Goal: Information Seeking & Learning: Learn about a topic

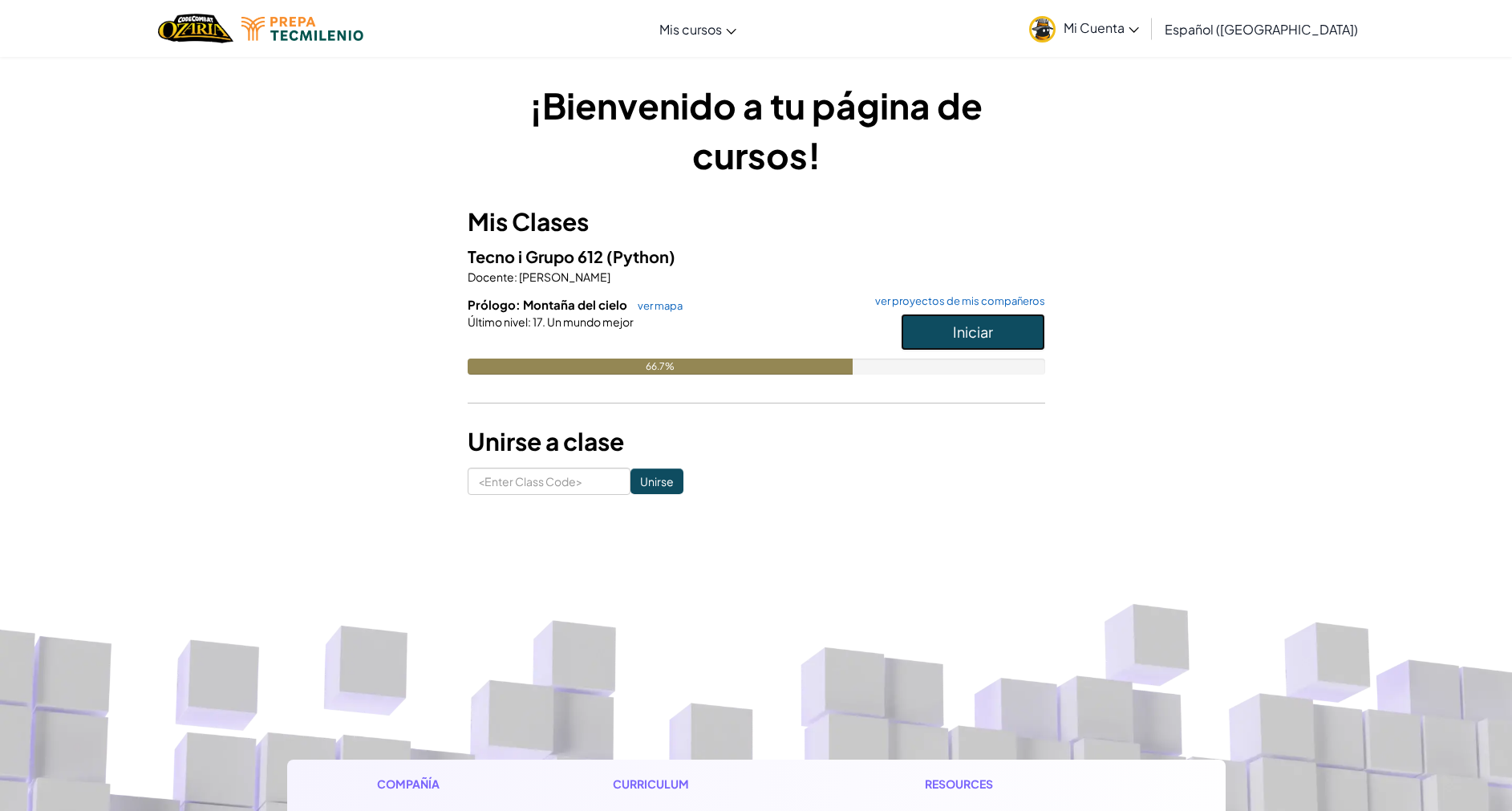
click at [978, 327] on span "Iniciar" at bounding box center [974, 331] width 40 height 18
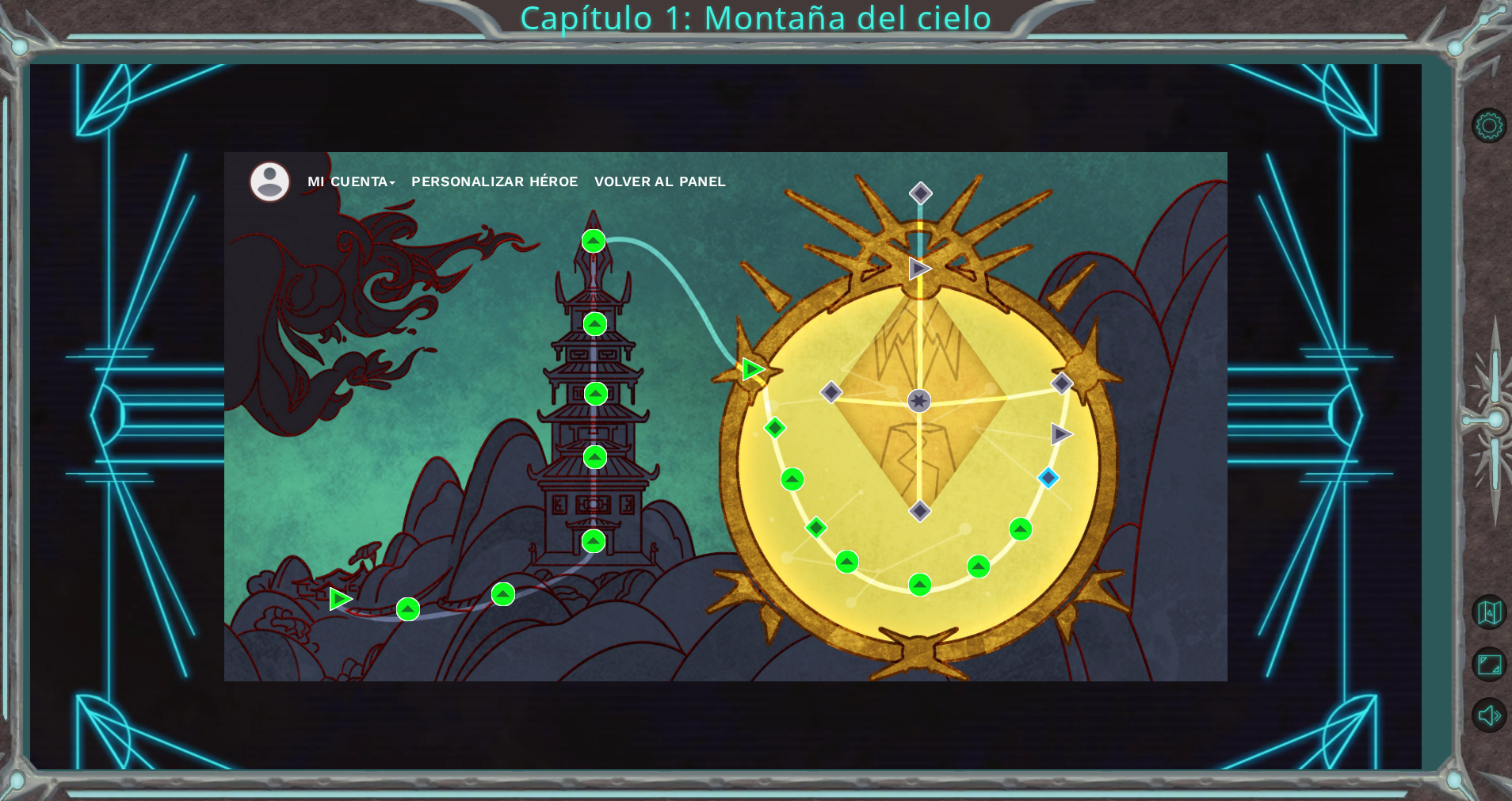
drag, startPoint x: 1165, startPoint y: 161, endPoint x: 1195, endPoint y: 298, distance: 140.2
click at [1195, 298] on div "Mi Cuenta Personalizar héroe Volver al panel" at bounding box center [726, 417] width 1003 height 529
drag, startPoint x: 1108, startPoint y: 182, endPoint x: 1269, endPoint y: 336, distance: 222.8
click at [1269, 336] on div "Mi Cuenta Personalizar héroe Volver al panel" at bounding box center [726, 417] width 1391 height 706
drag, startPoint x: 1269, startPoint y: 336, endPoint x: 1230, endPoint y: 369, distance: 51.1
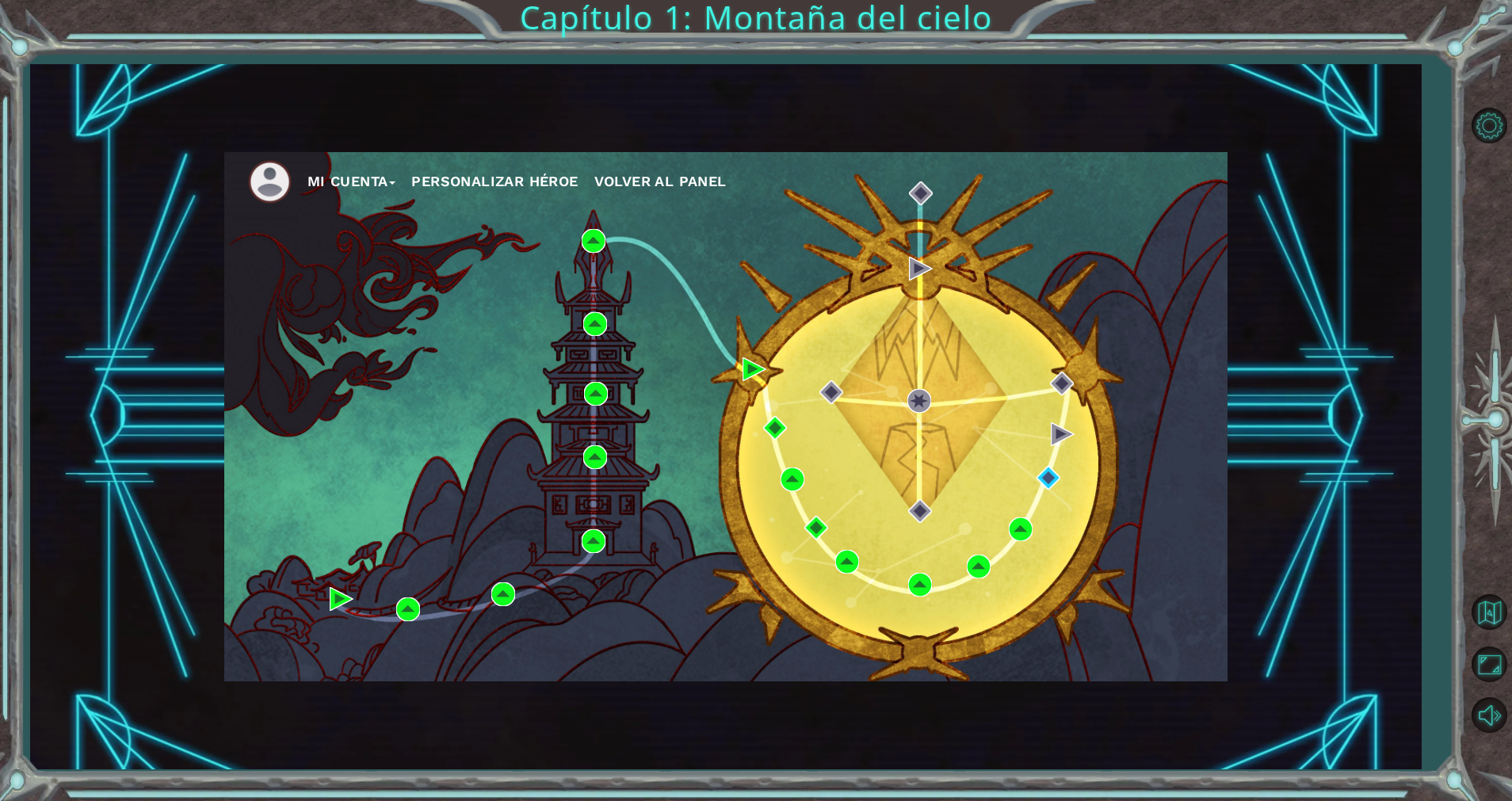
click at [1230, 369] on div "Mi Cuenta Personalizar héroe Volver al panel" at bounding box center [726, 417] width 1391 height 706
click at [1268, 396] on div "Mi Cuenta Personalizar héroe Volver al panel" at bounding box center [726, 417] width 1391 height 706
click at [1439, 619] on div "Mi Cuenta Personalizar héroe Volver al panel Capítulo 1: Montaña del cielo" at bounding box center [756, 400] width 1512 height 801
drag, startPoint x: 823, startPoint y: 176, endPoint x: 1044, endPoint y: 641, distance: 514.8
click at [1044, 641] on div "Mi Cuenta Personalizar héroe Volver al panel" at bounding box center [726, 417] width 1003 height 529
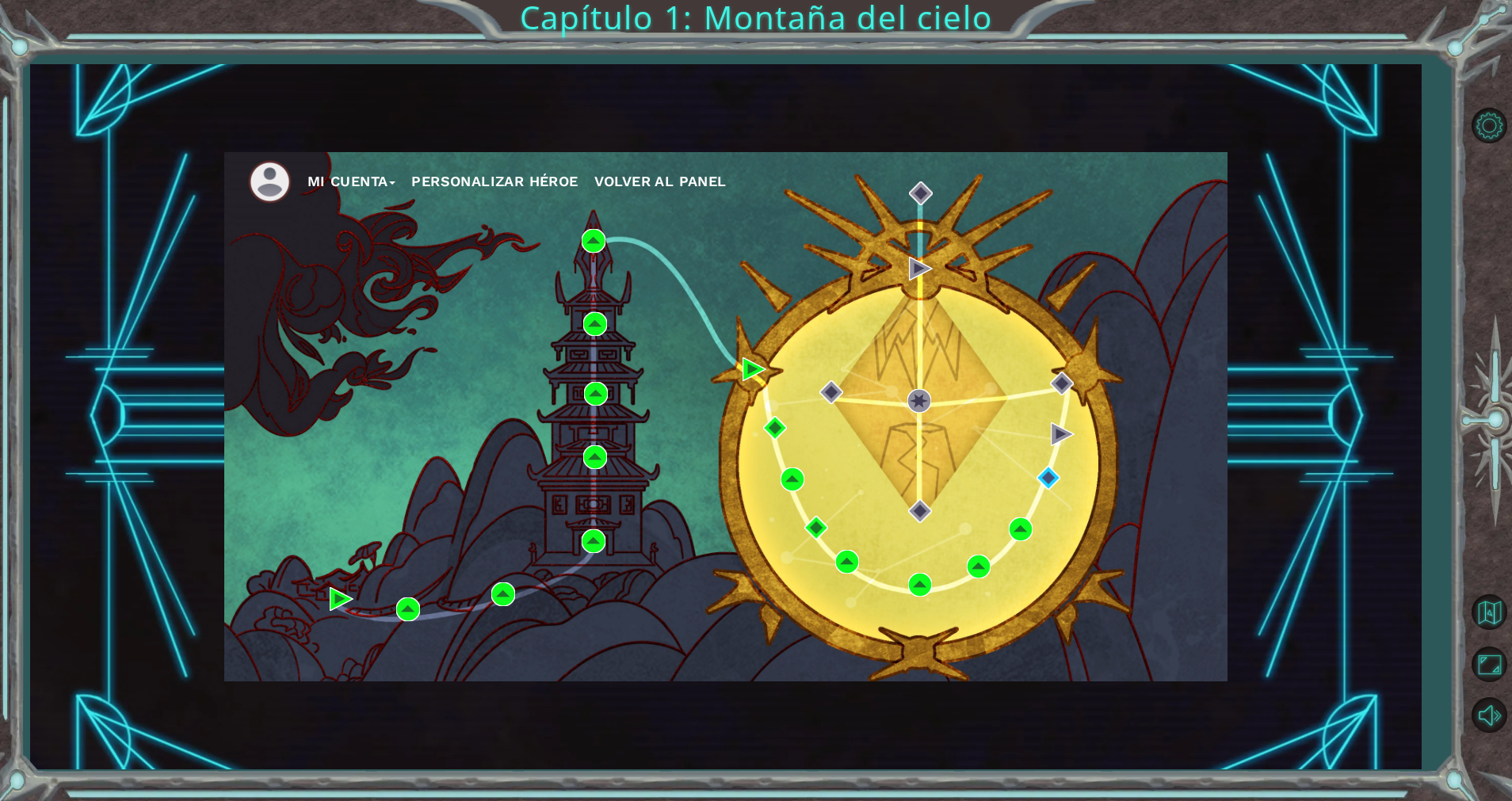
click at [666, 292] on div "Mi Cuenta Personalizar héroe Volver al panel" at bounding box center [726, 417] width 1003 height 529
click at [718, 90] on div "Mi Cuenta Personalizar héroe Volver al panel" at bounding box center [726, 417] width 1391 height 706
click at [718, 89] on div "Mi Cuenta Personalizar héroe Volver al panel" at bounding box center [726, 417] width 1391 height 706
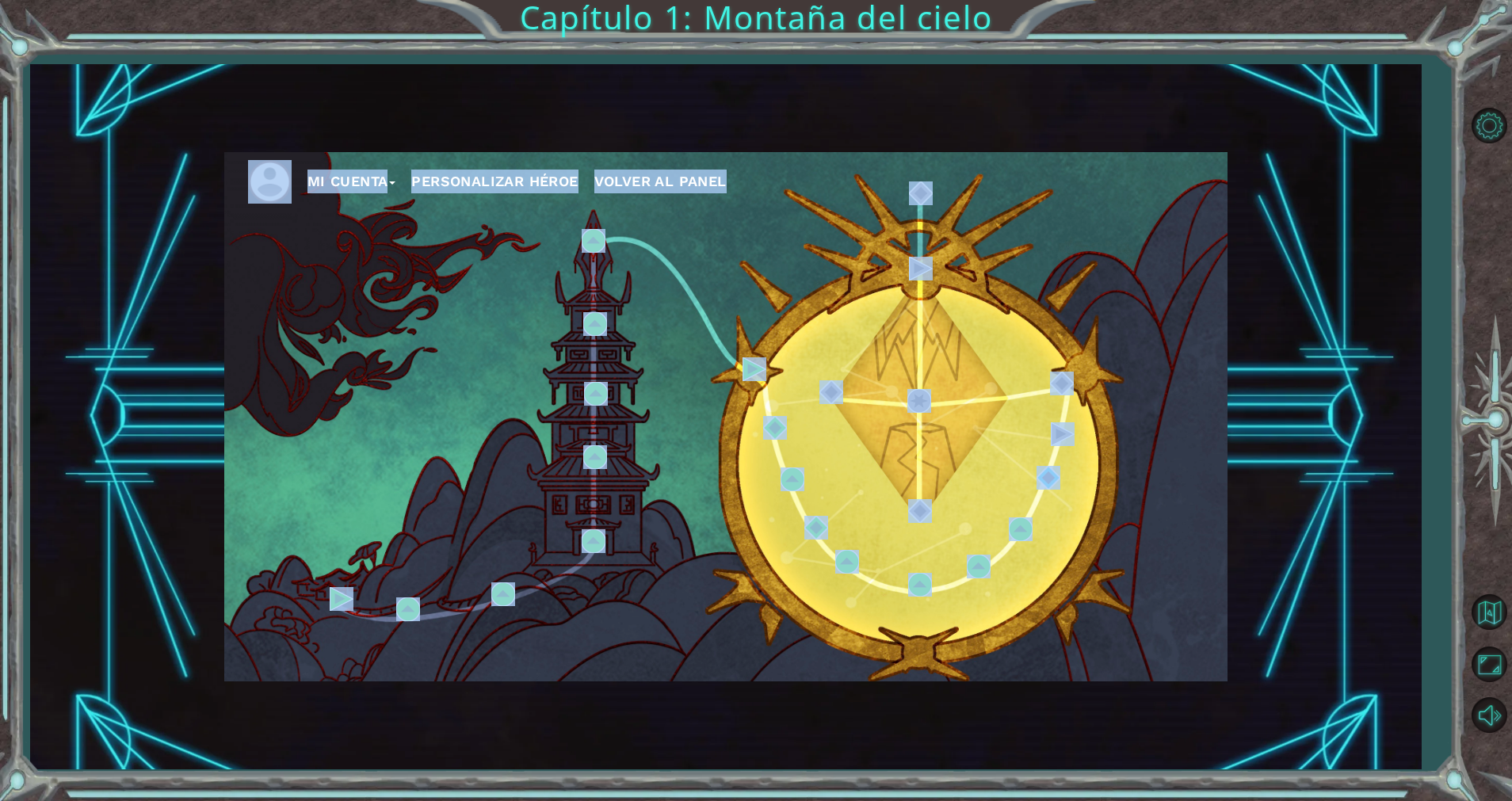
drag, startPoint x: 718, startPoint y: 89, endPoint x: 724, endPoint y: 206, distance: 117.2
click at [724, 206] on div "Mi Cuenta Personalizar héroe Volver al panel" at bounding box center [726, 417] width 1391 height 706
drag, startPoint x: 724, startPoint y: 206, endPoint x: 730, endPoint y: 289, distance: 83.2
click at [730, 289] on div "Mi Cuenta Personalizar héroe Volver al panel" at bounding box center [726, 417] width 1003 height 529
click at [740, 214] on div "Mi Cuenta Personalizar héroe Volver al panel" at bounding box center [726, 417] width 1003 height 529
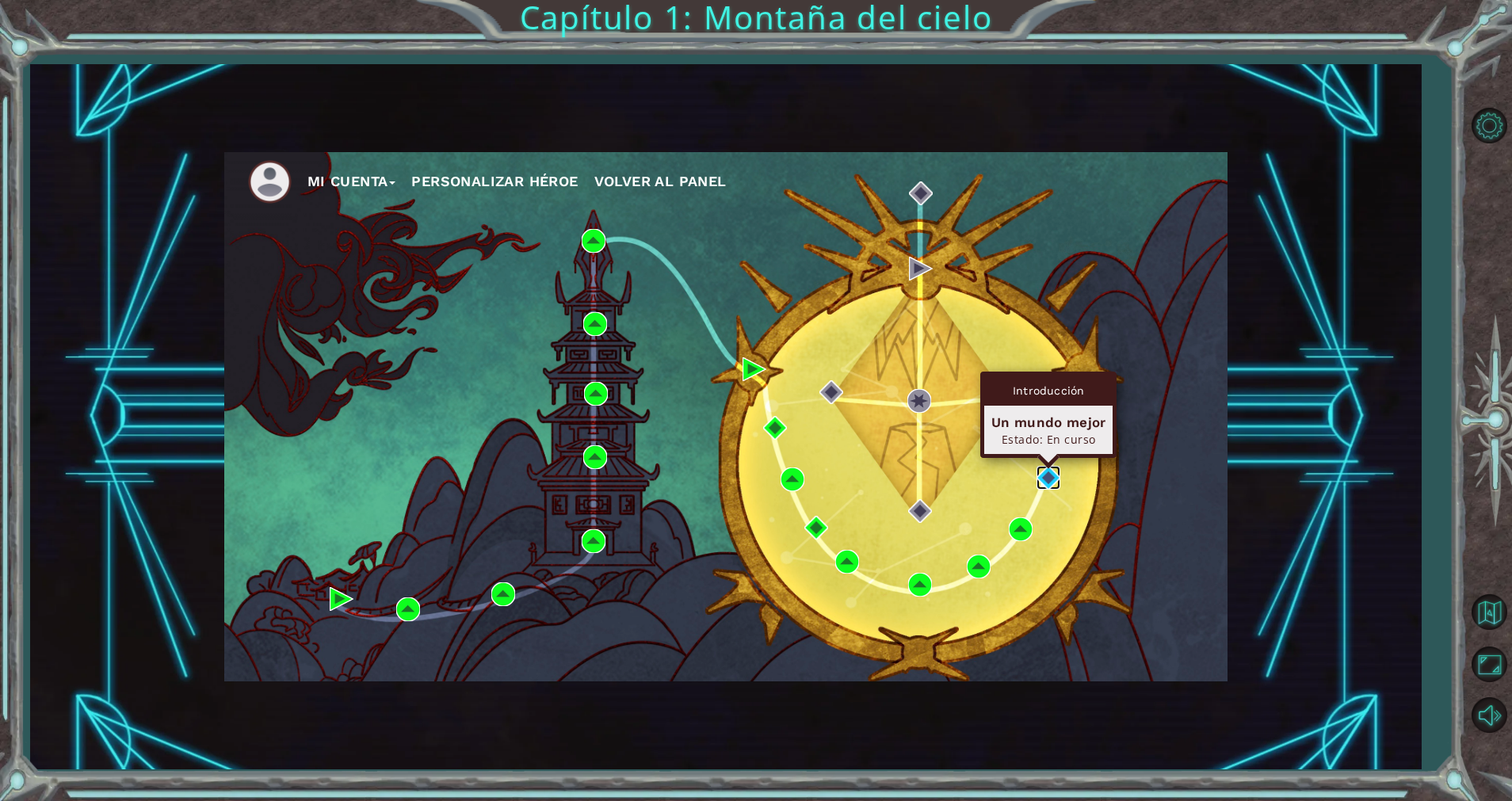
click at [1048, 475] on img at bounding box center [1048, 477] width 23 height 23
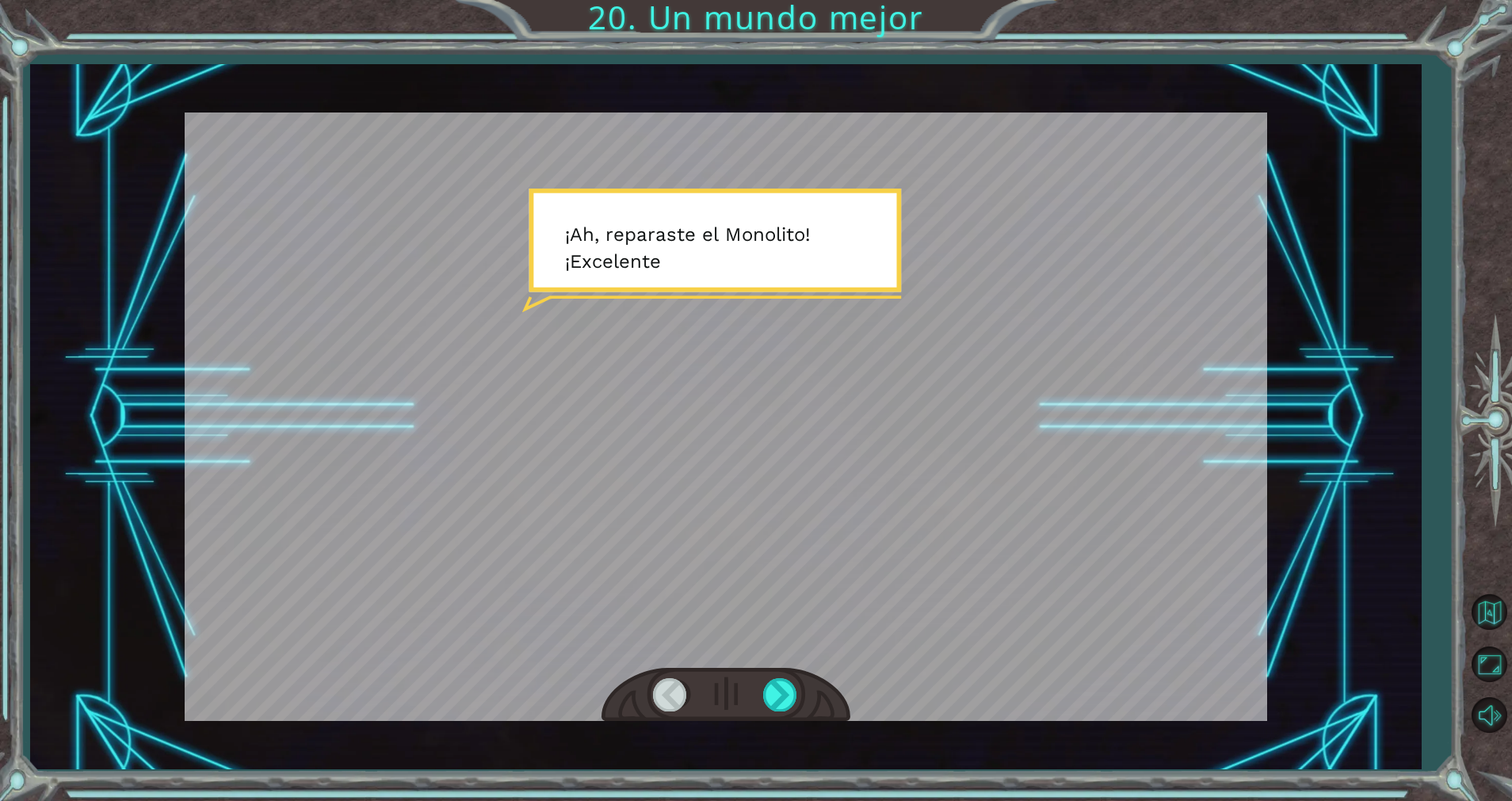
click at [855, 277] on div at bounding box center [727, 417] width 1083 height 609
click at [774, 689] on div at bounding box center [780, 695] width 35 height 33
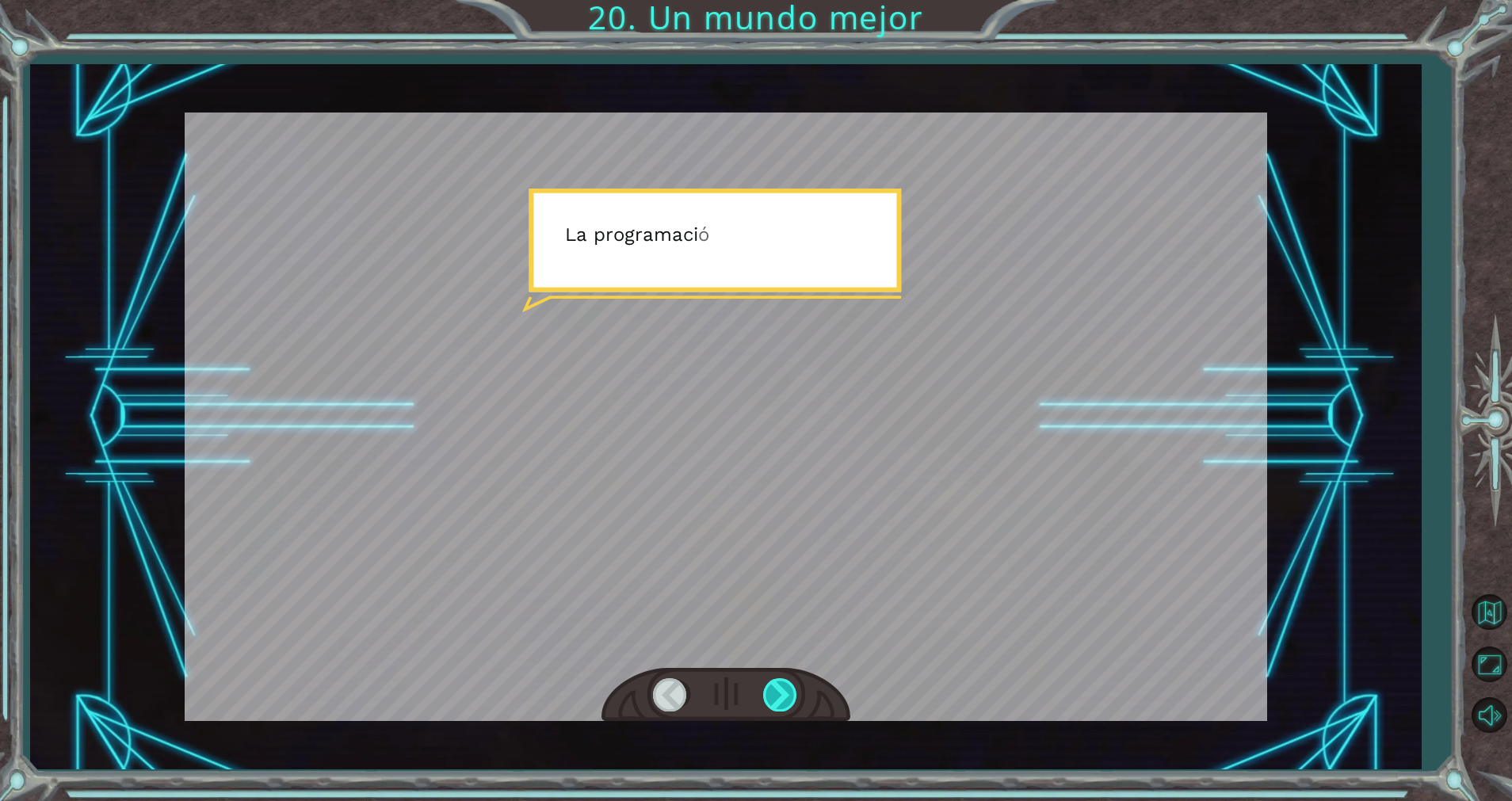
click at [774, 689] on div at bounding box center [780, 695] width 35 height 33
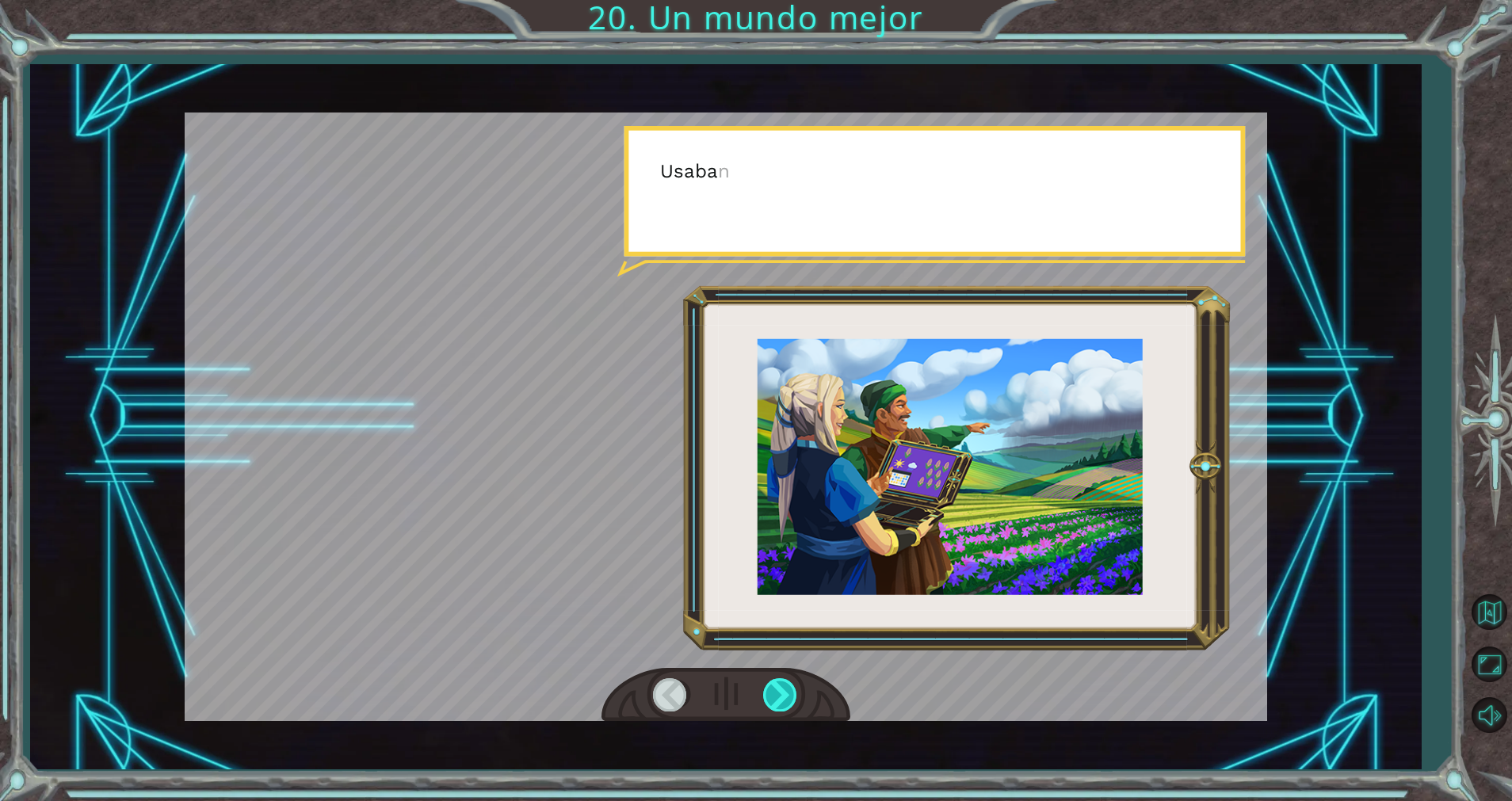
click at [774, 689] on div at bounding box center [780, 695] width 35 height 33
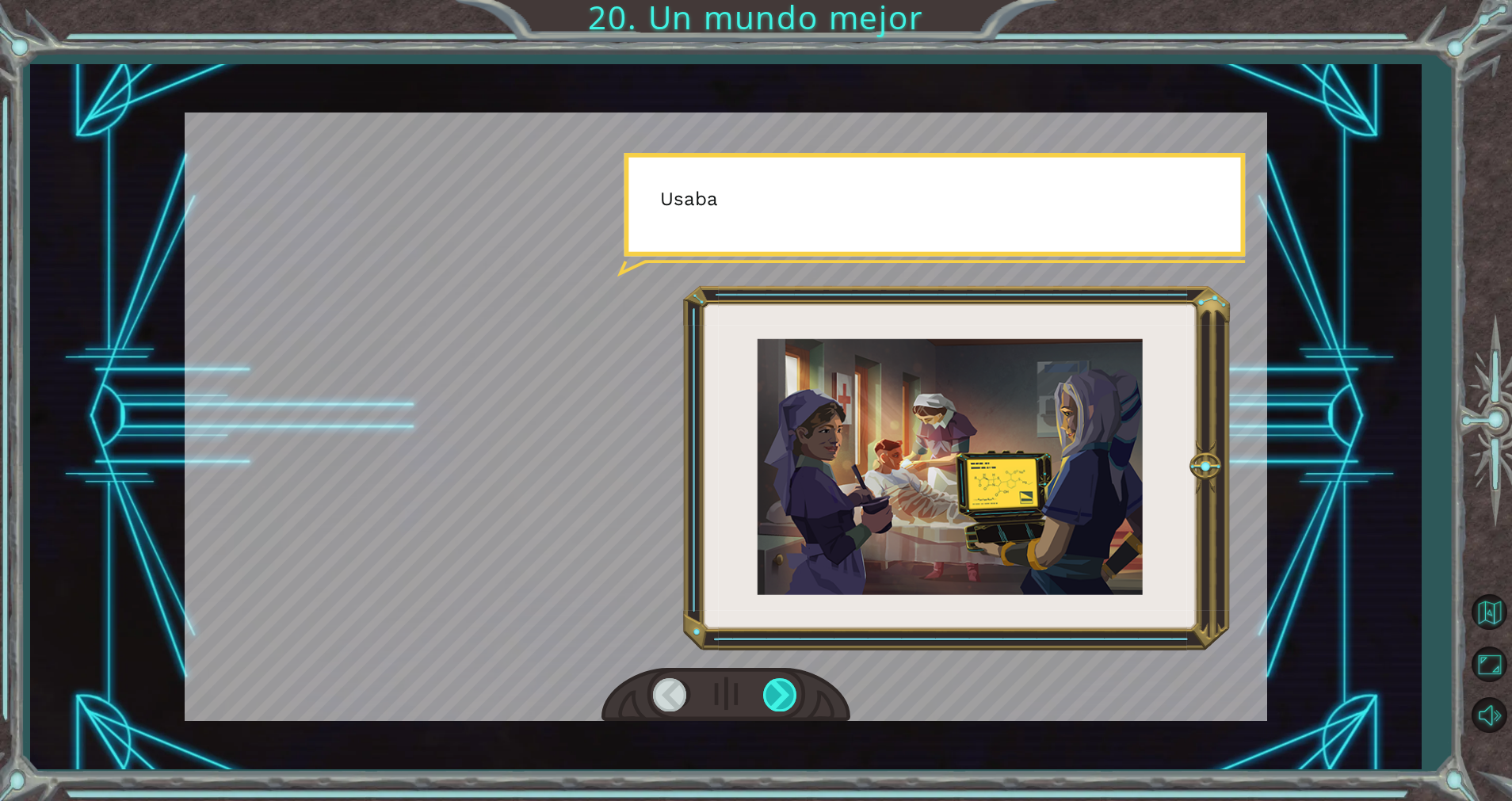
click at [774, 689] on div at bounding box center [780, 695] width 35 height 33
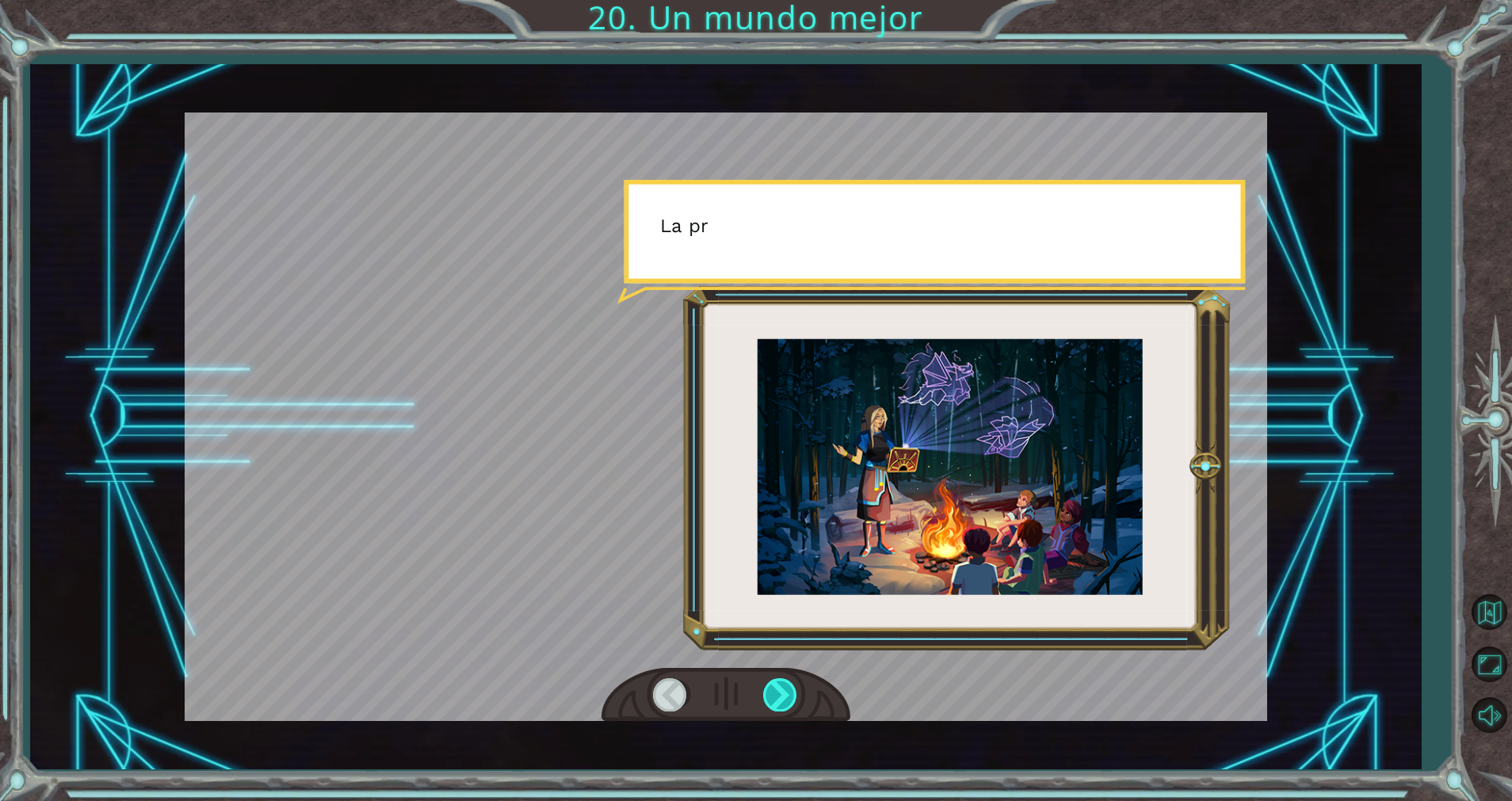
click at [774, 689] on div at bounding box center [780, 695] width 35 height 33
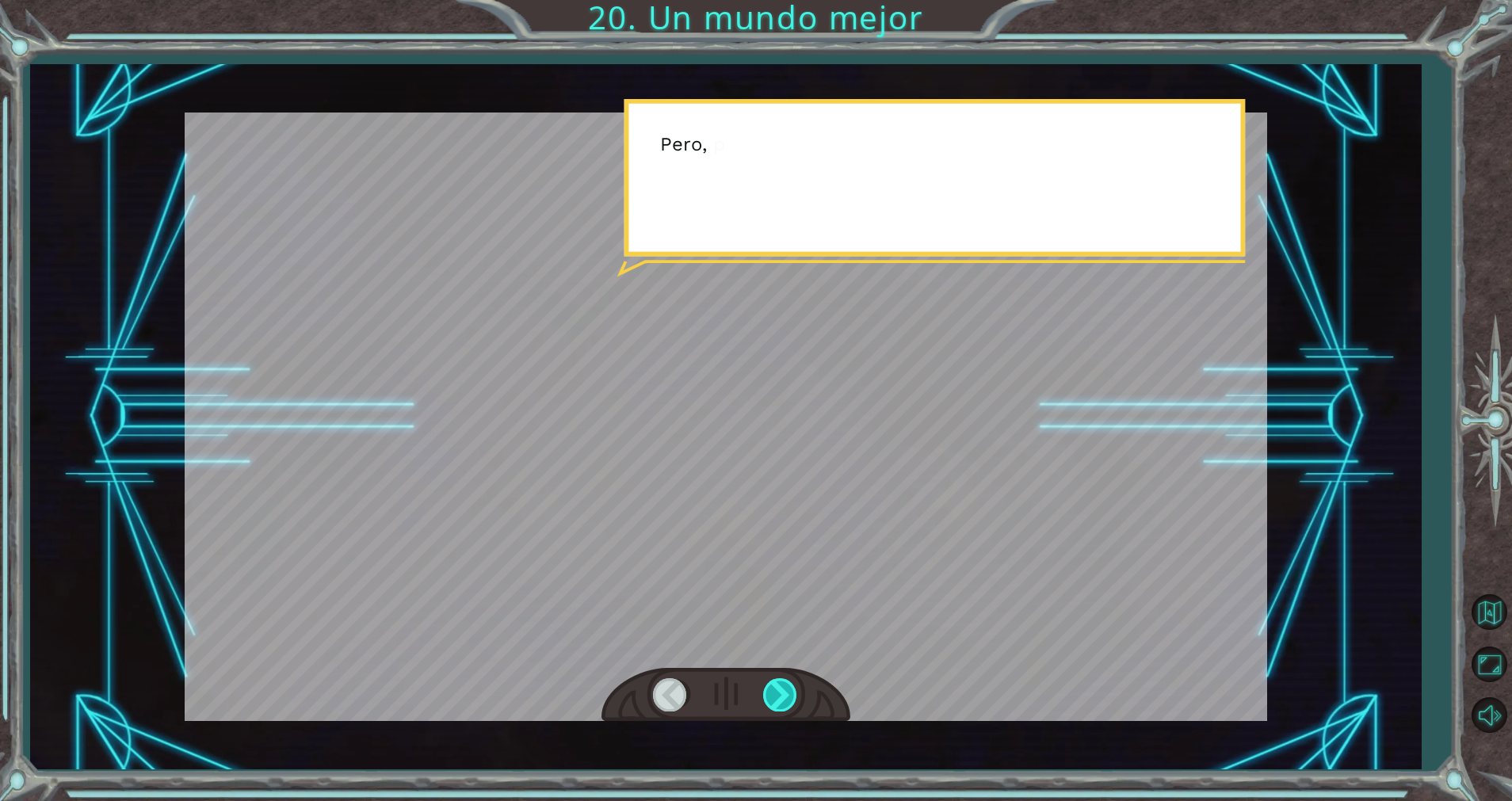
click at [774, 689] on div at bounding box center [780, 695] width 35 height 33
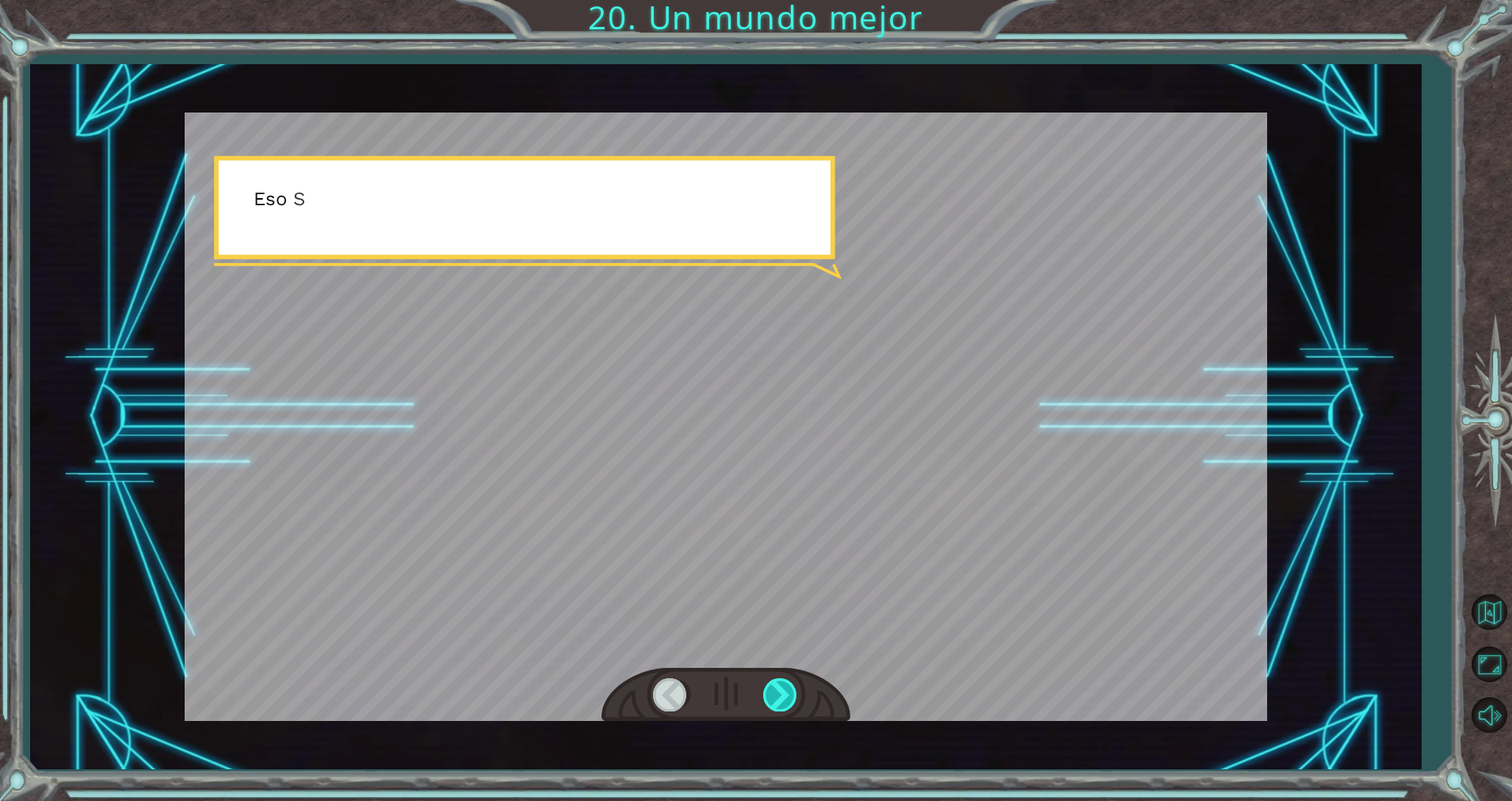
click at [776, 689] on div at bounding box center [780, 695] width 35 height 33
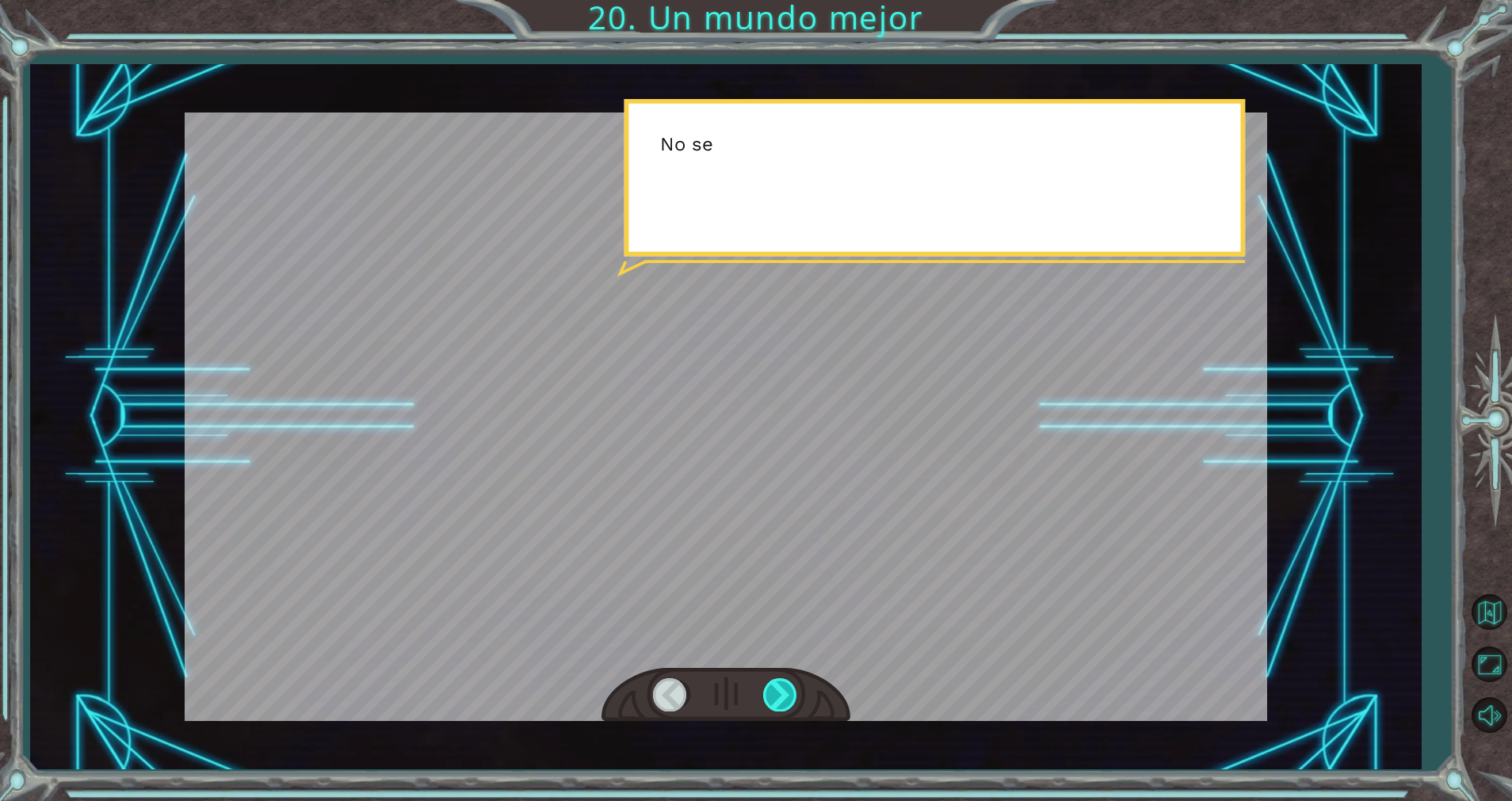
click at [776, 689] on div at bounding box center [780, 695] width 35 height 33
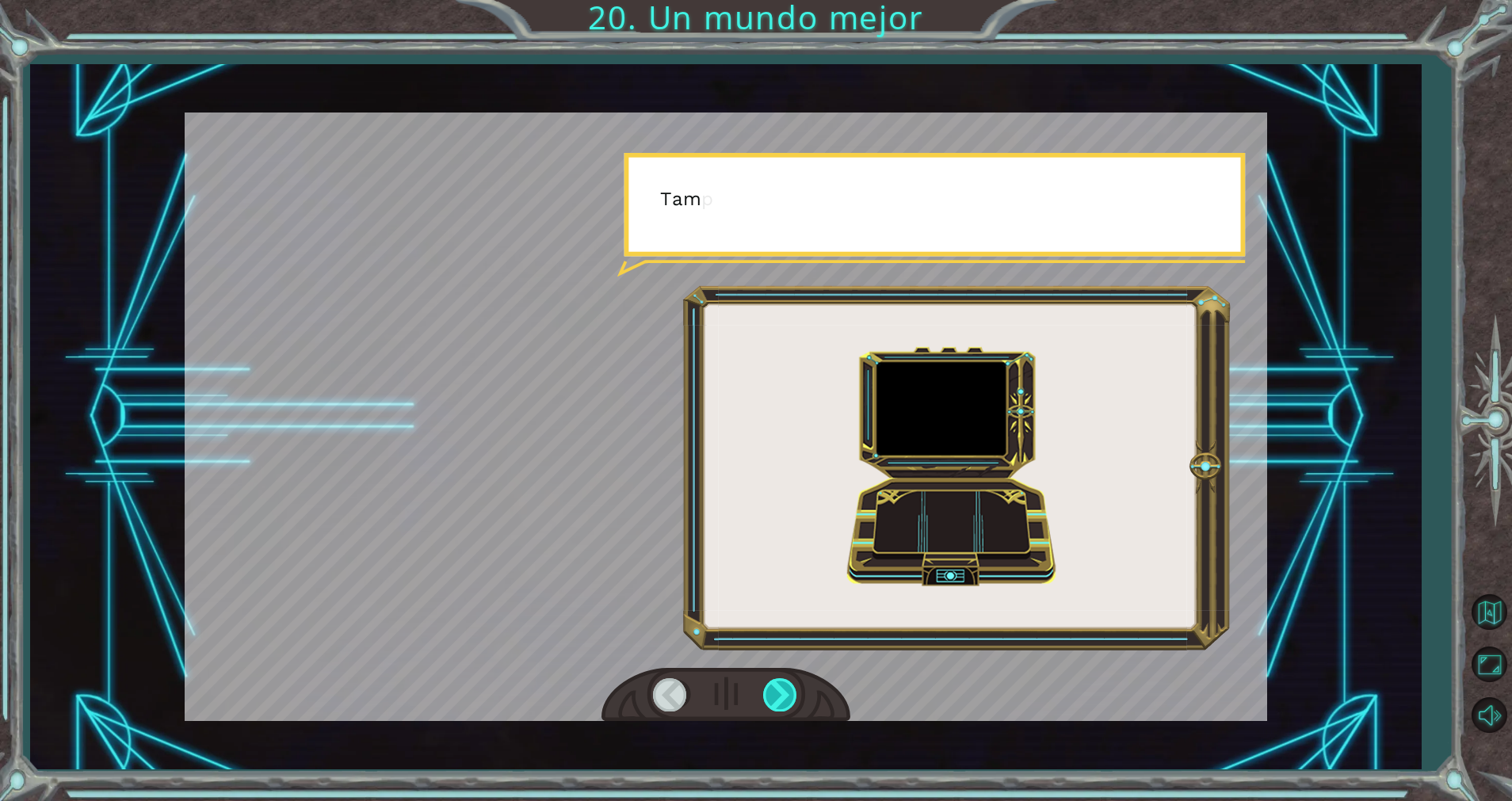
click at [776, 689] on div at bounding box center [780, 695] width 35 height 33
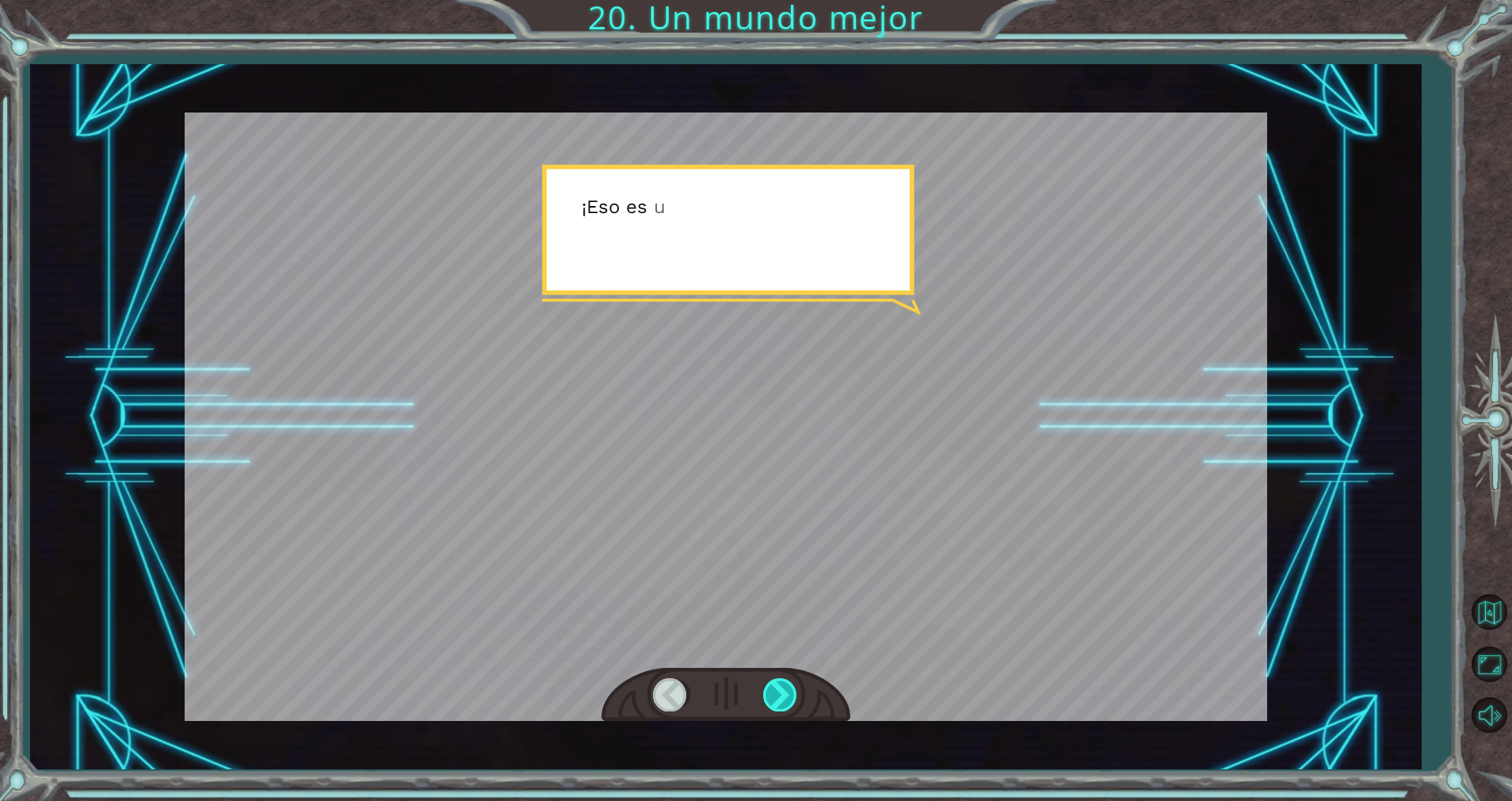
click at [776, 689] on div at bounding box center [780, 695] width 35 height 33
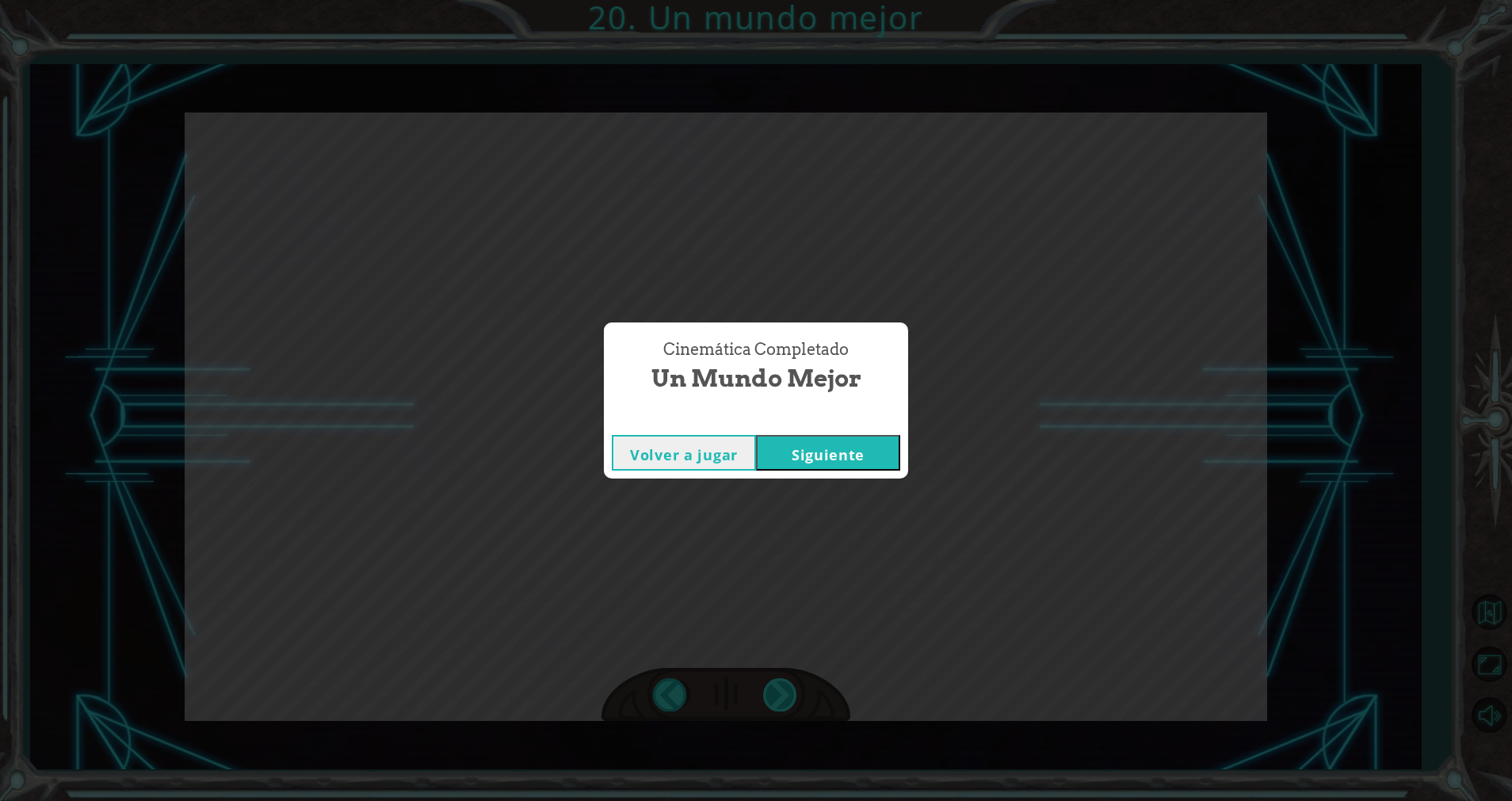
click at [776, 689] on div "Cinemática Completado Un mundo mejor Volver a jugar [GEOGRAPHIC_DATA]" at bounding box center [756, 400] width 1512 height 801
click at [834, 456] on button "Siguiente" at bounding box center [828, 452] width 144 height 35
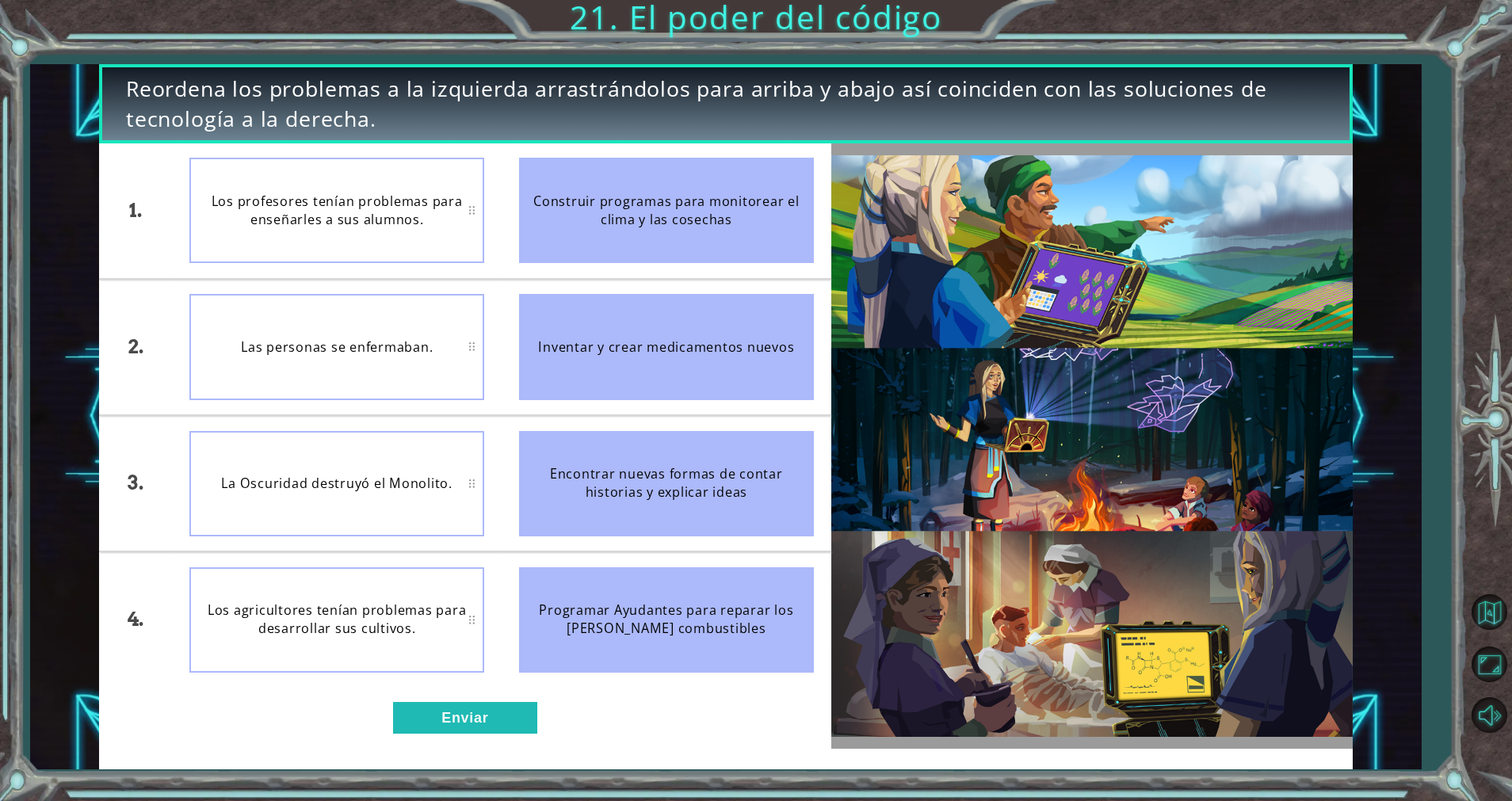
drag, startPoint x: 715, startPoint y: 212, endPoint x: 442, endPoint y: 203, distance: 273.1
click at [442, 203] on div "1. 2. 3. 4. Los profesores tenían problemas para enseñarles a sus alumnos. Las …" at bounding box center [465, 415] width 733 height 544
drag, startPoint x: 660, startPoint y: 611, endPoint x: 314, endPoint y: 591, distance: 346.6
click at [314, 591] on div "1. 2. 3. 4. Los profesores tenían problemas para enseñarles a sus alumnos. Las …" at bounding box center [465, 415] width 733 height 544
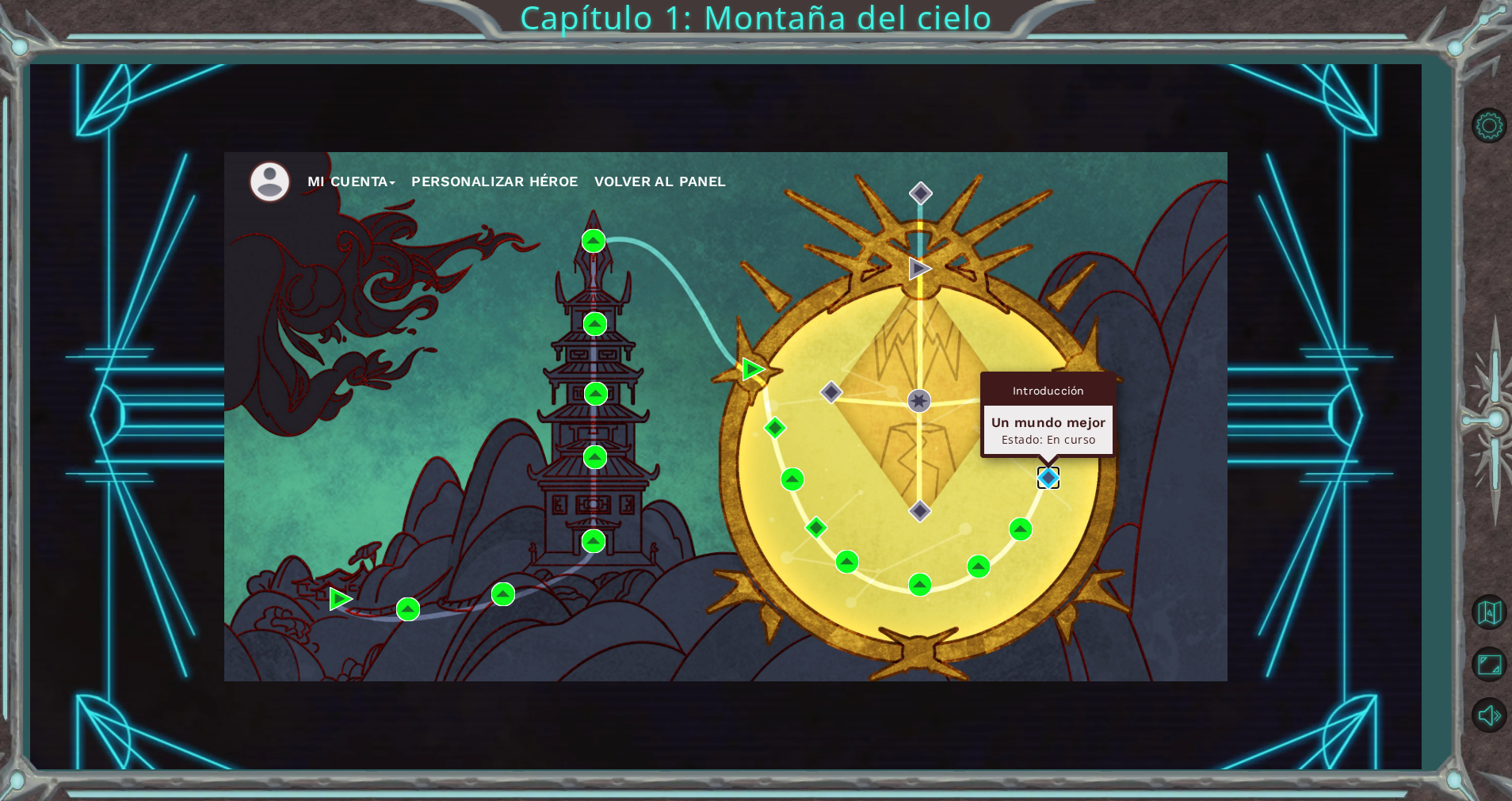
click at [1047, 478] on img at bounding box center [1048, 477] width 23 height 23
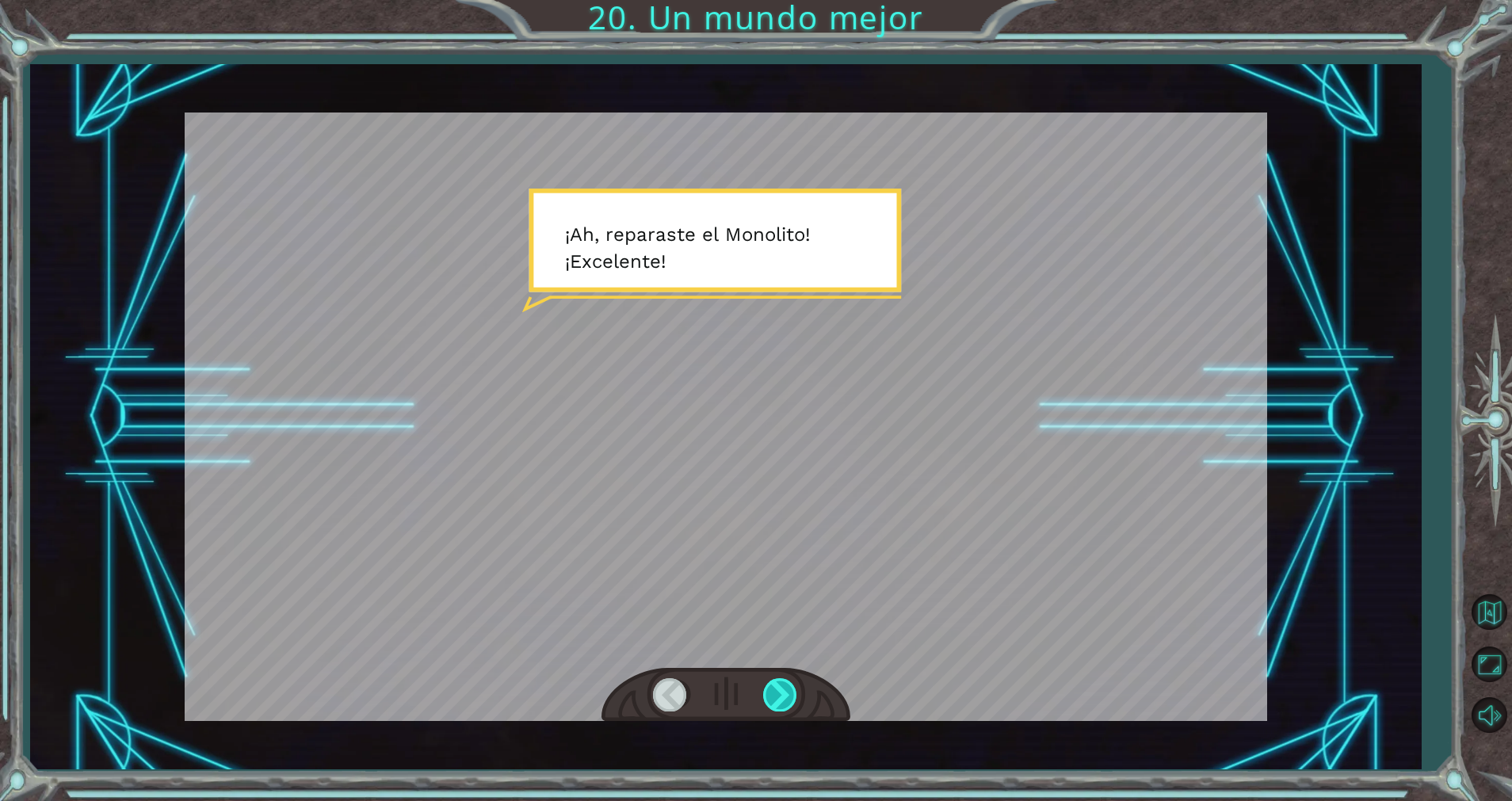
click at [783, 698] on div at bounding box center [780, 695] width 35 height 33
click at [782, 696] on div at bounding box center [780, 695] width 35 height 33
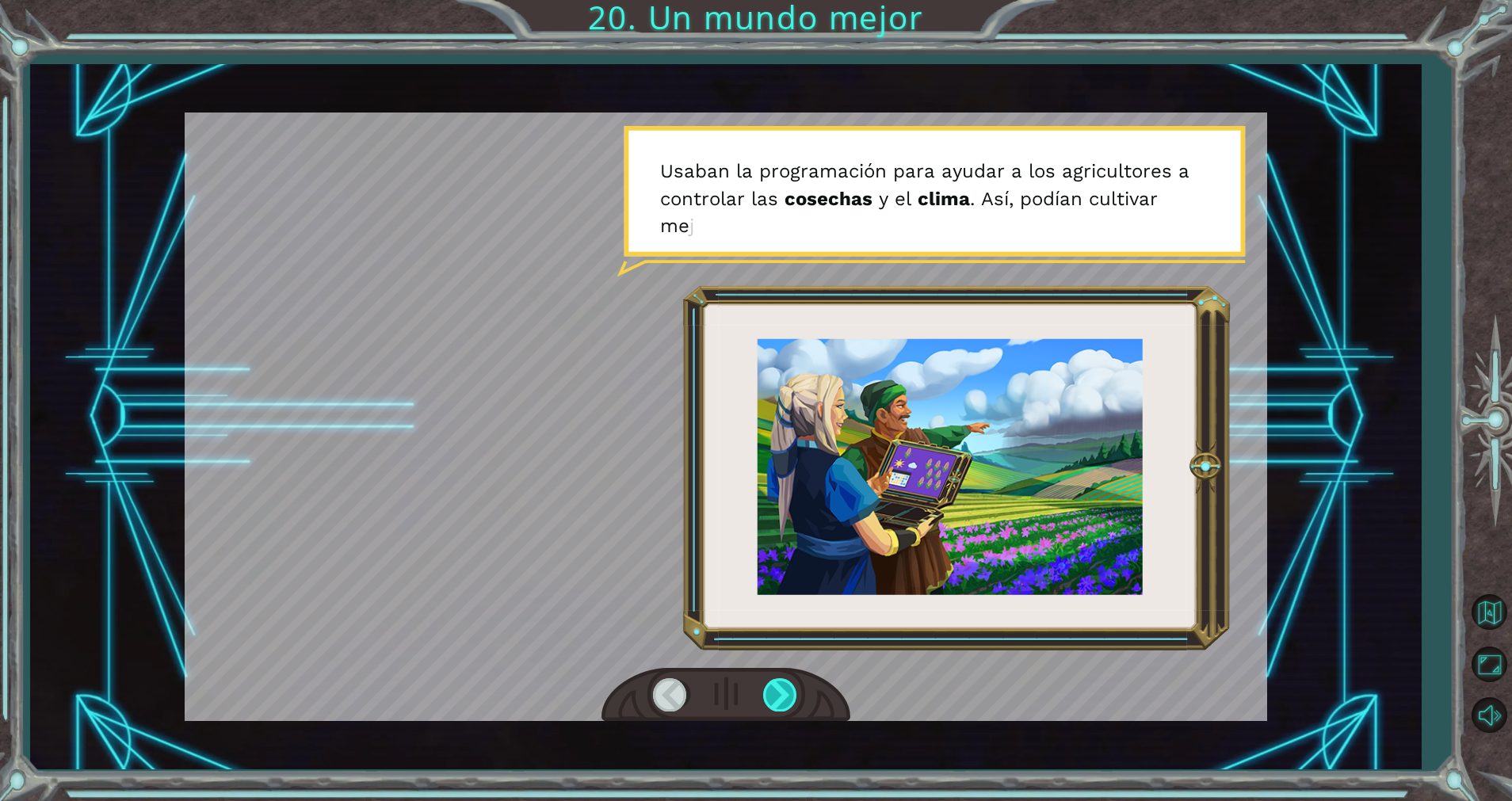
click at [782, 696] on div at bounding box center [780, 695] width 35 height 33
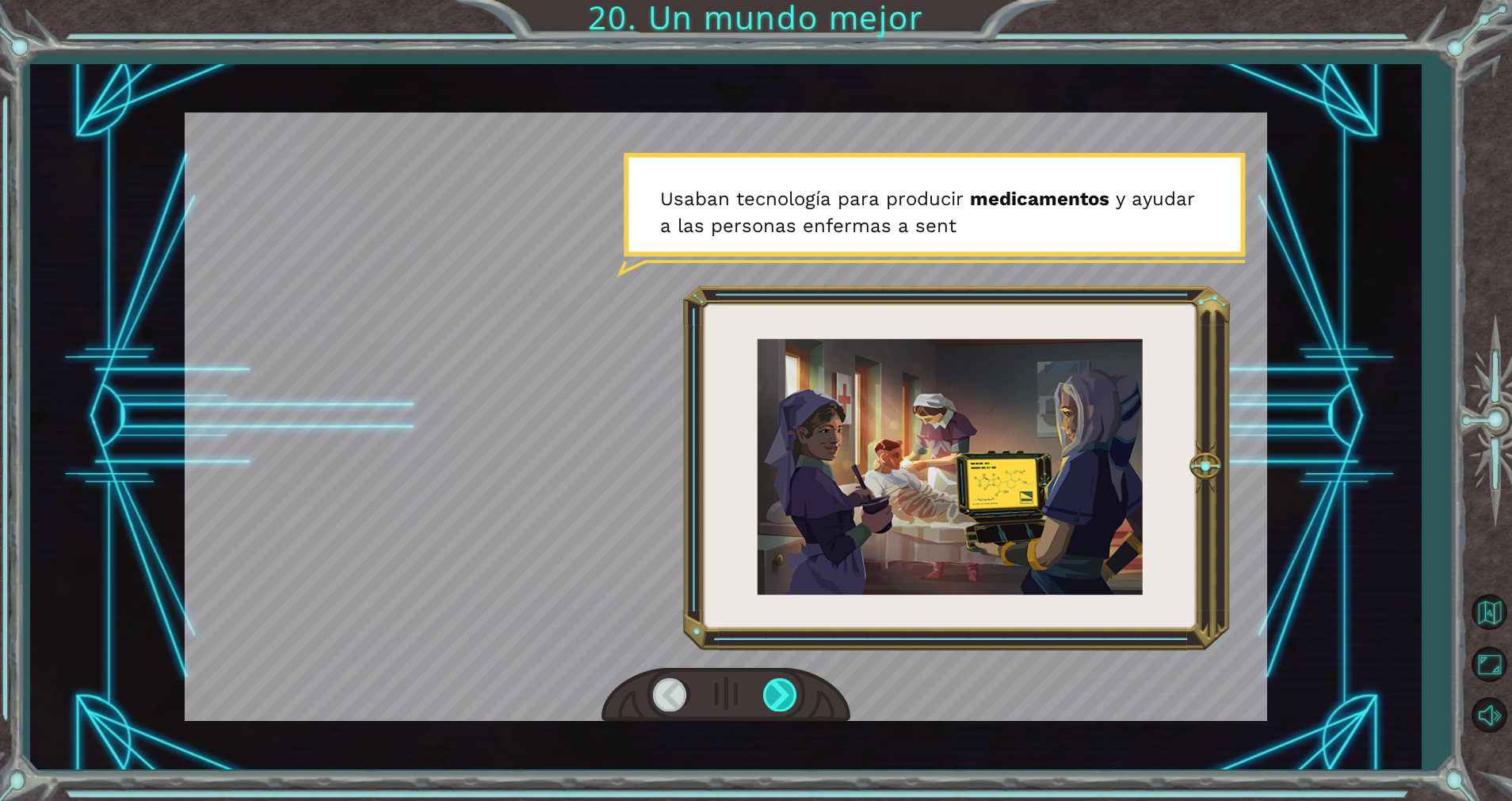
click at [782, 696] on div at bounding box center [780, 695] width 35 height 33
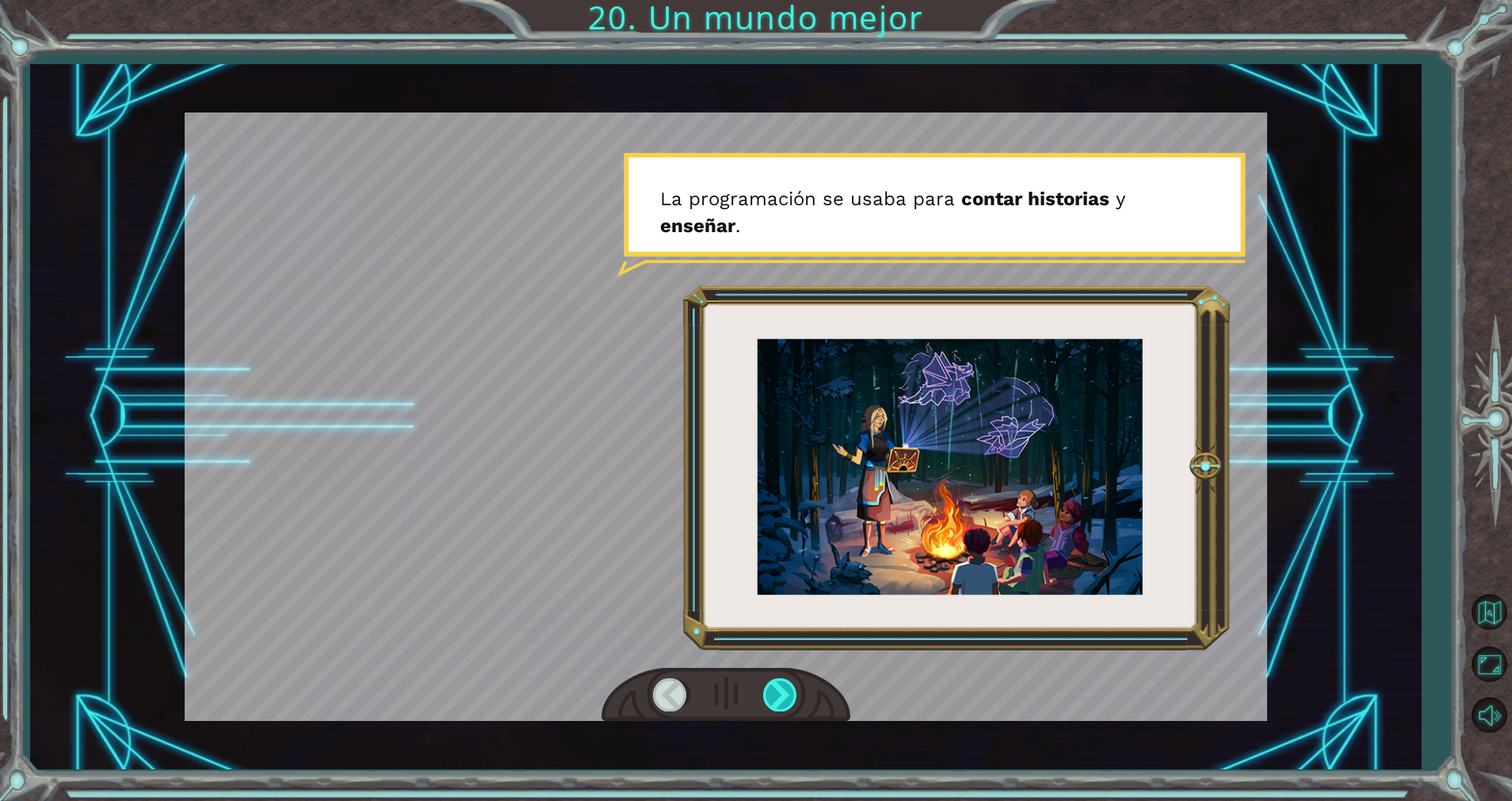
click at [782, 696] on div at bounding box center [780, 695] width 35 height 33
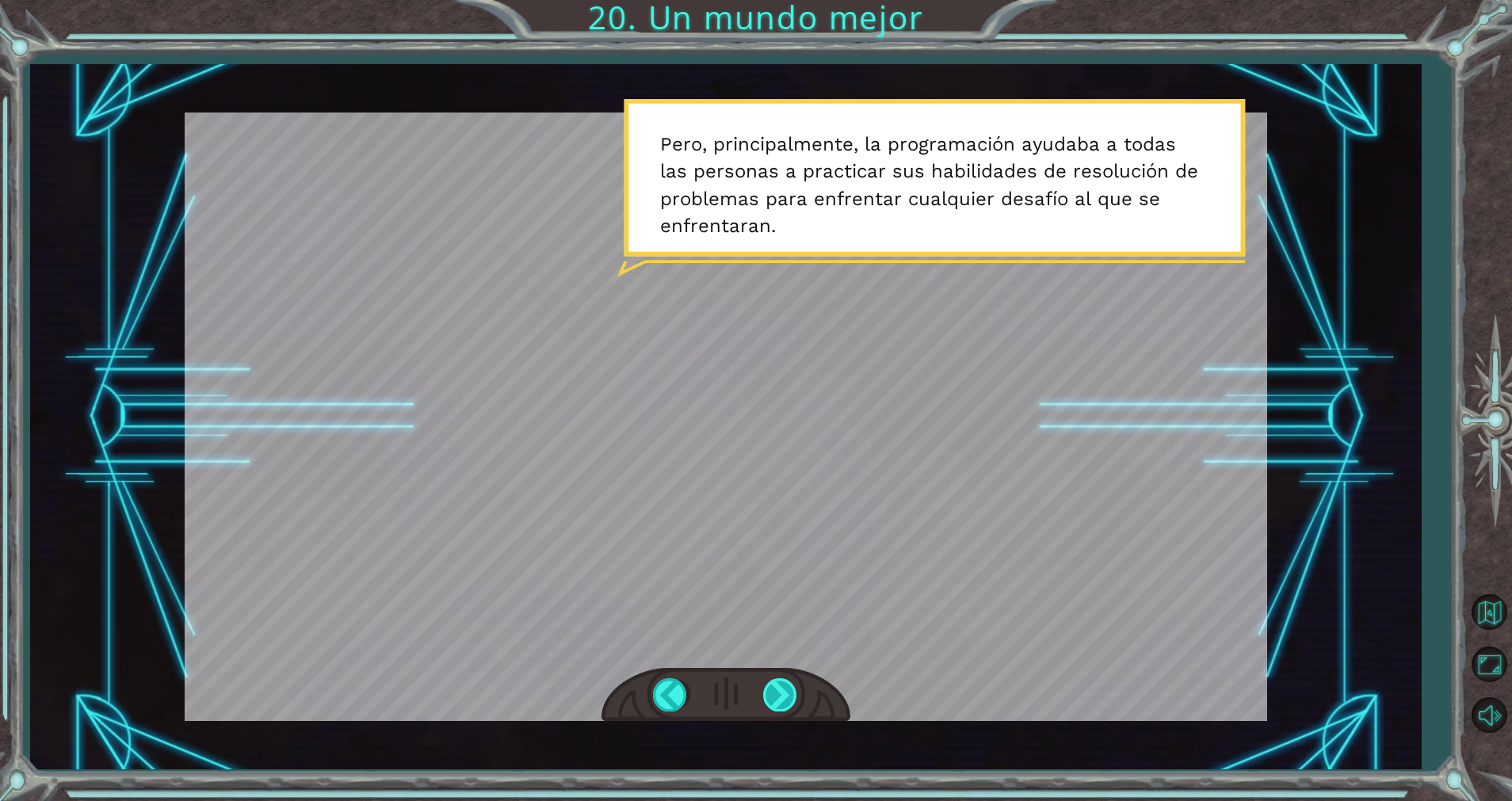
click at [782, 696] on div at bounding box center [780, 695] width 35 height 33
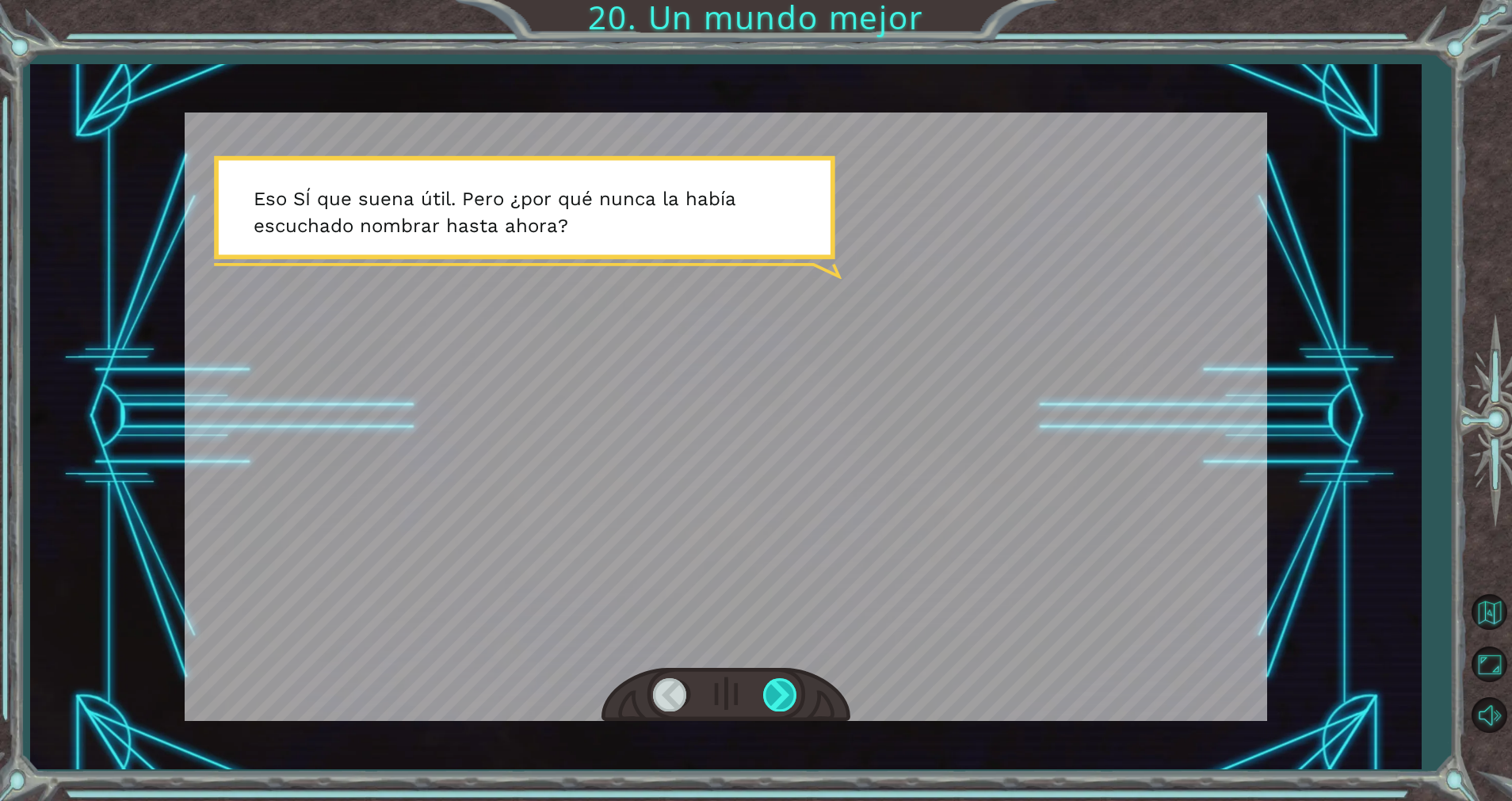
click at [788, 706] on div at bounding box center [780, 695] width 35 height 33
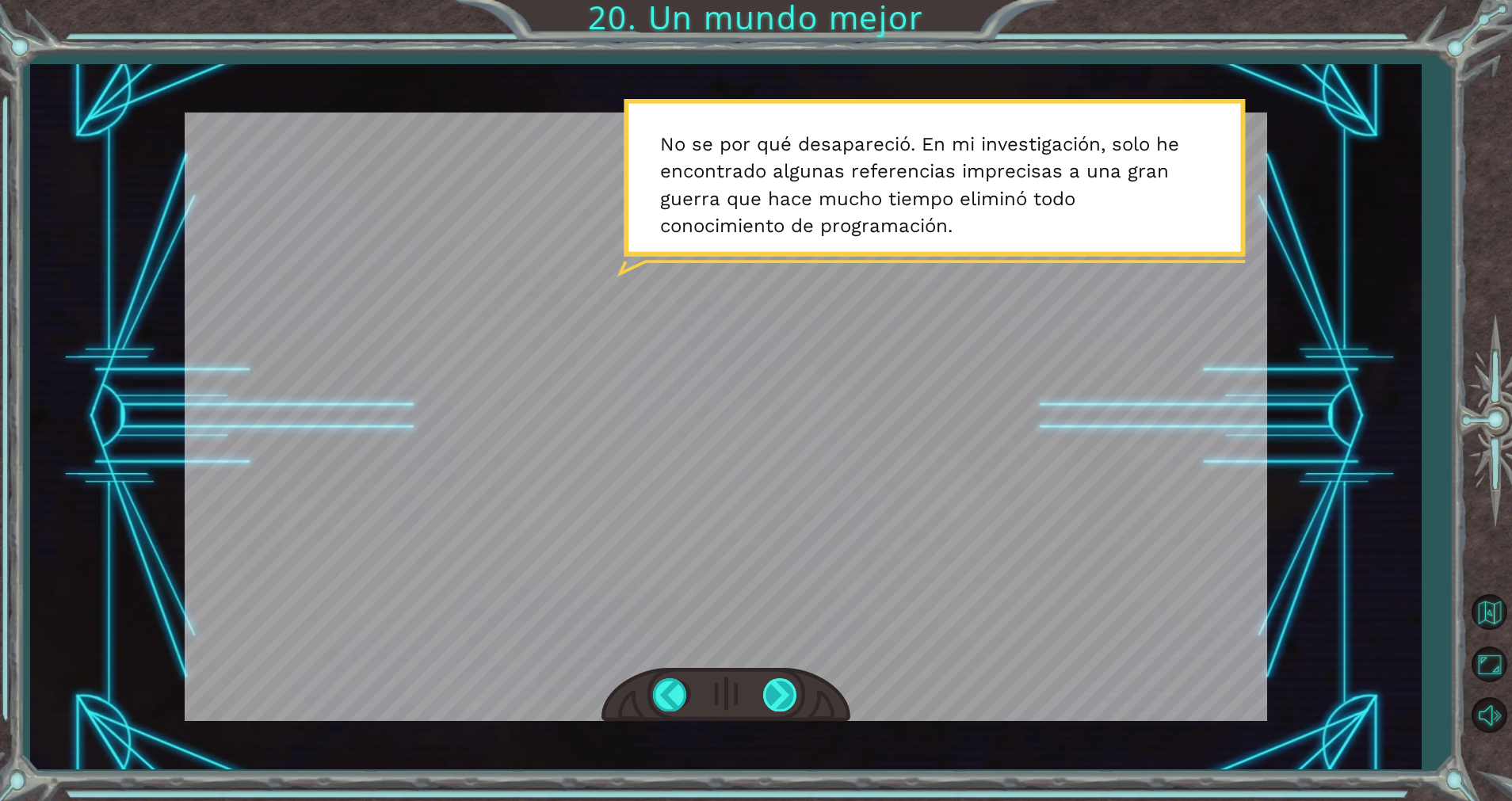
click at [771, 696] on div at bounding box center [780, 695] width 35 height 33
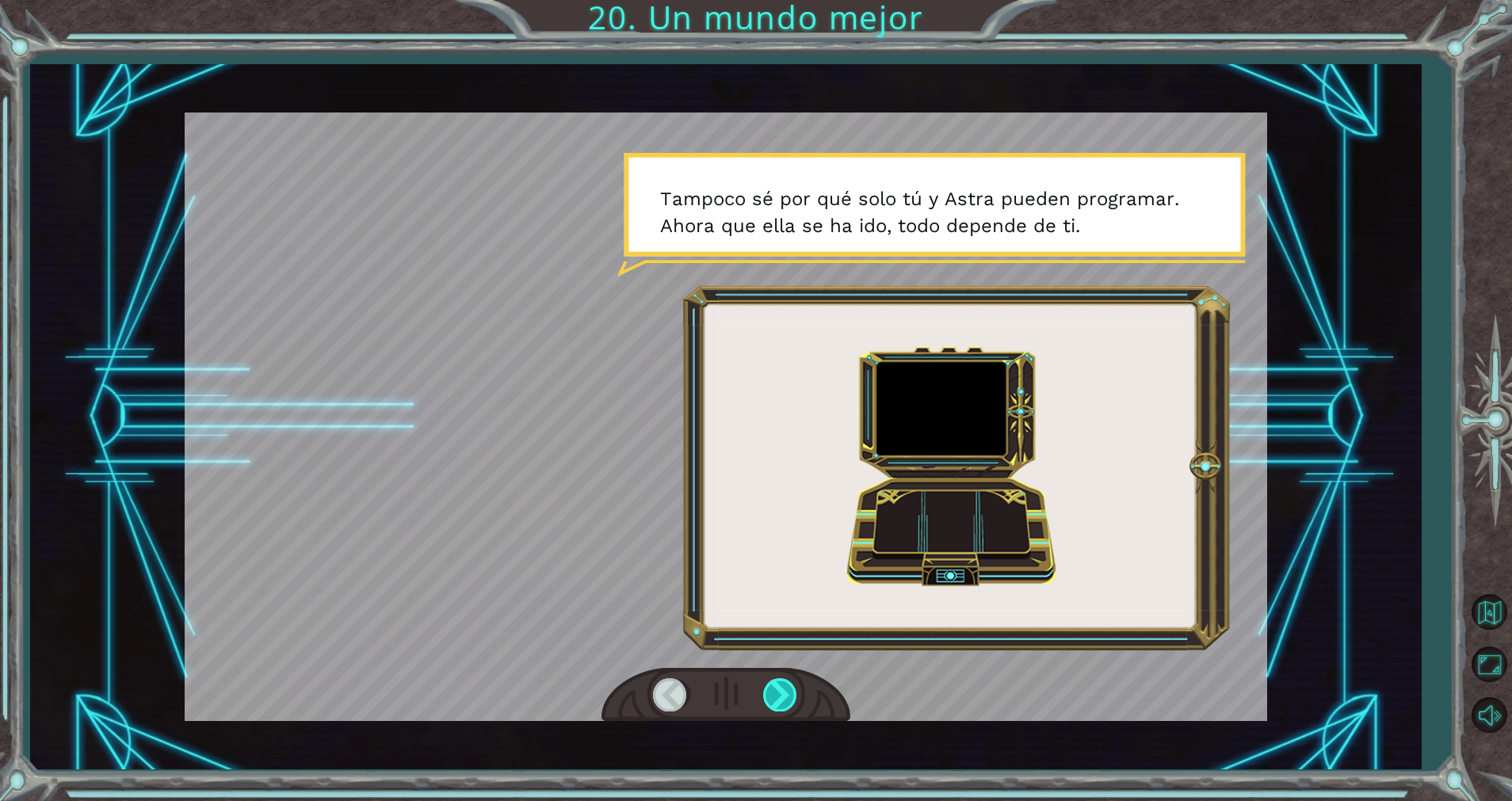
click at [778, 710] on div at bounding box center [780, 695] width 35 height 33
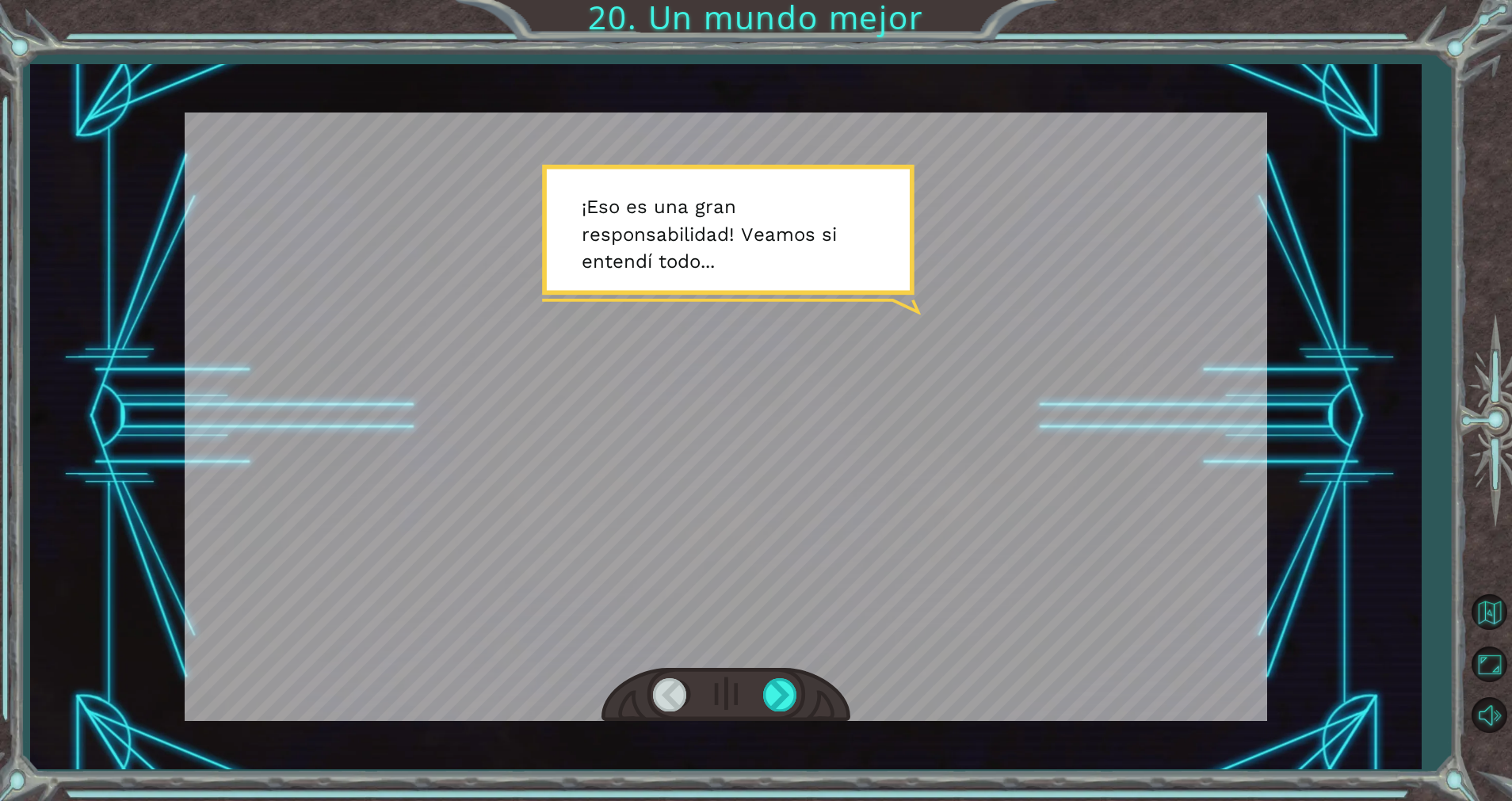
click at [965, 378] on div at bounding box center [727, 417] width 1083 height 609
drag, startPoint x: 780, startPoint y: 684, endPoint x: 770, endPoint y: 701, distance: 19.7
click at [770, 701] on div at bounding box center [780, 695] width 35 height 33
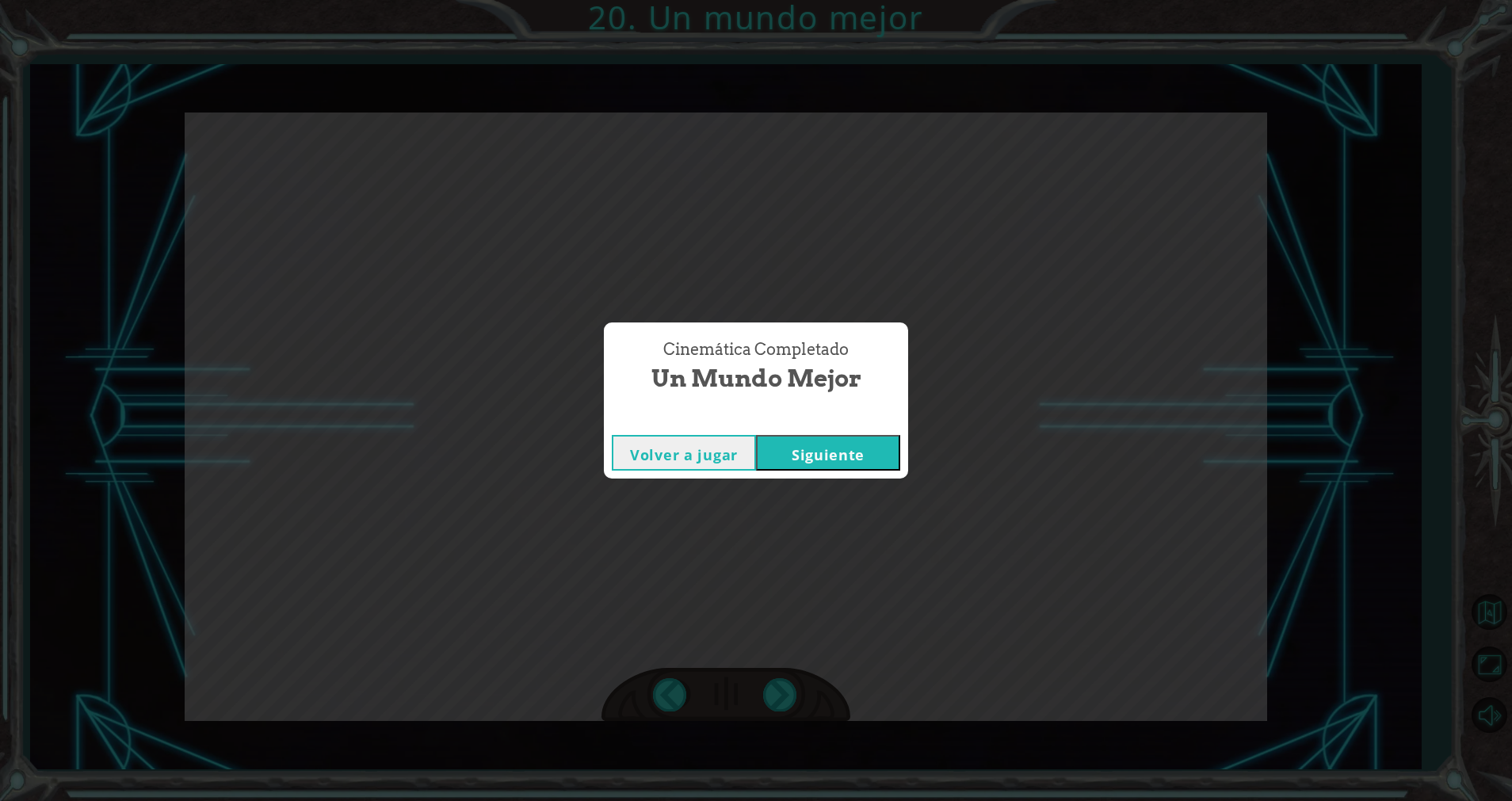
click at [820, 453] on button "Siguiente" at bounding box center [828, 452] width 144 height 35
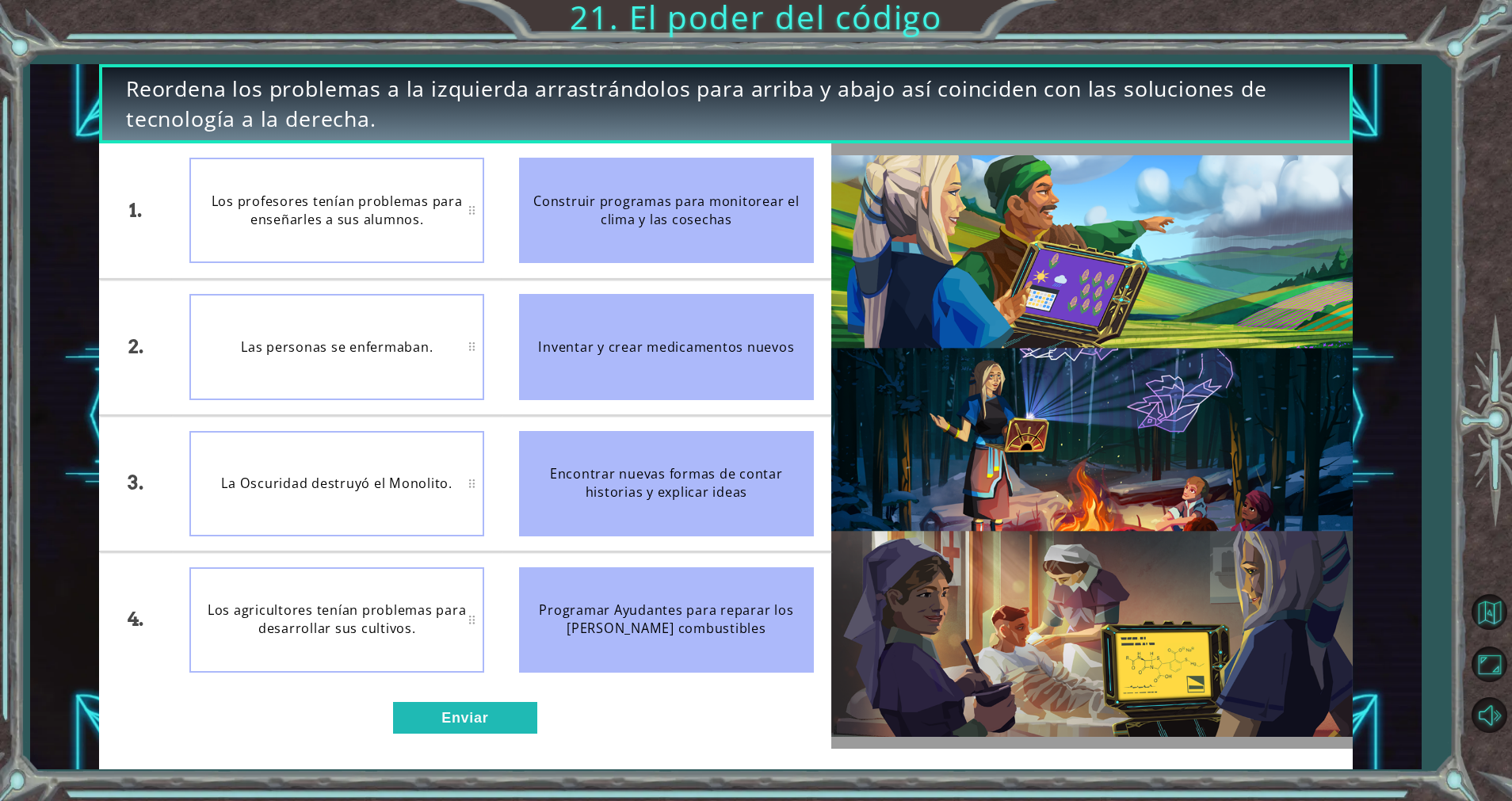
click at [820, 453] on li "Encontrar nuevas formas de contar historias y explicar ideas" at bounding box center [666, 484] width 330 height 135
click at [490, 722] on button "Enviar" at bounding box center [465, 719] width 144 height 33
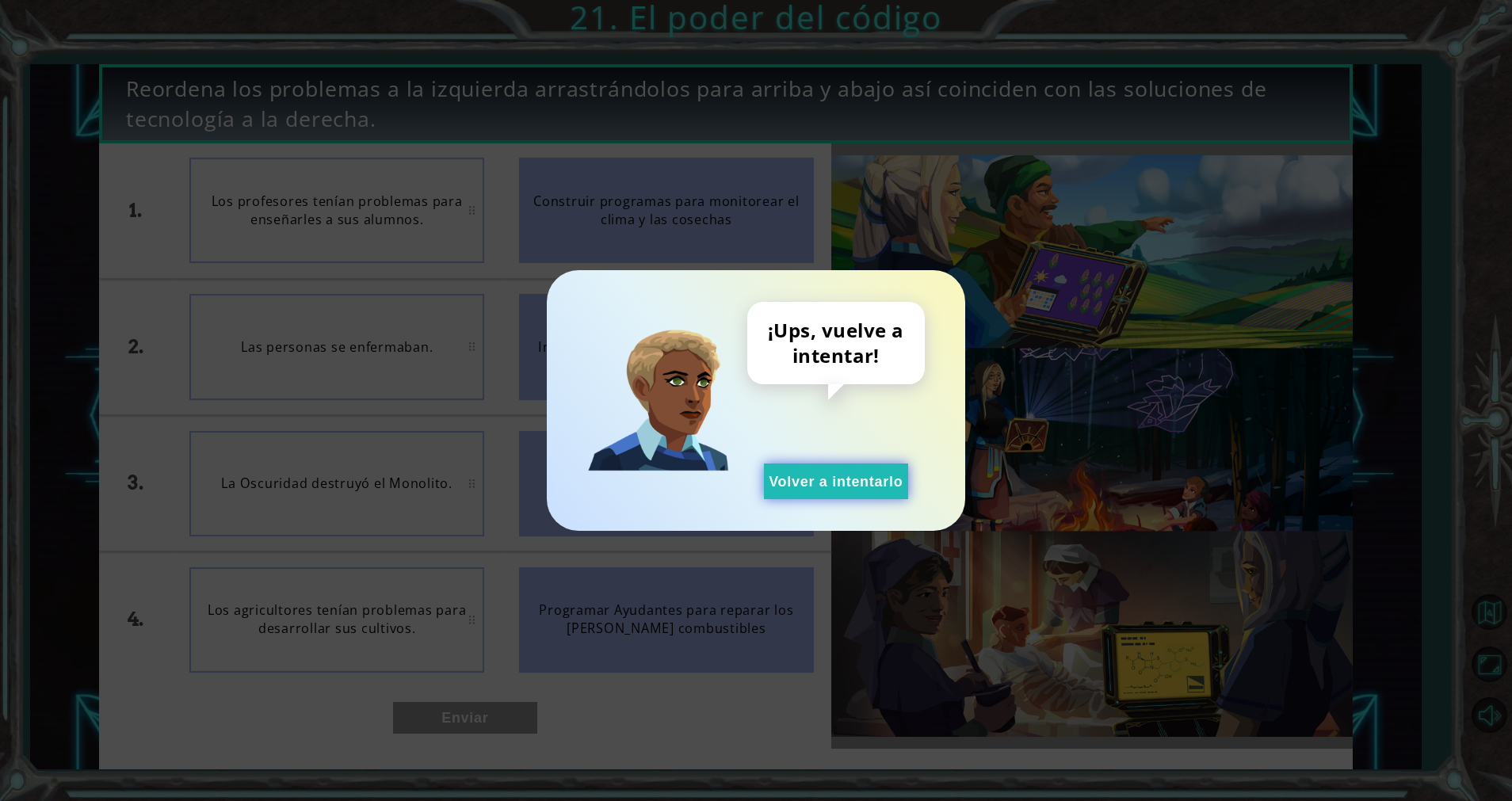
click at [834, 477] on button "Volver a intentarlo" at bounding box center [836, 481] width 144 height 35
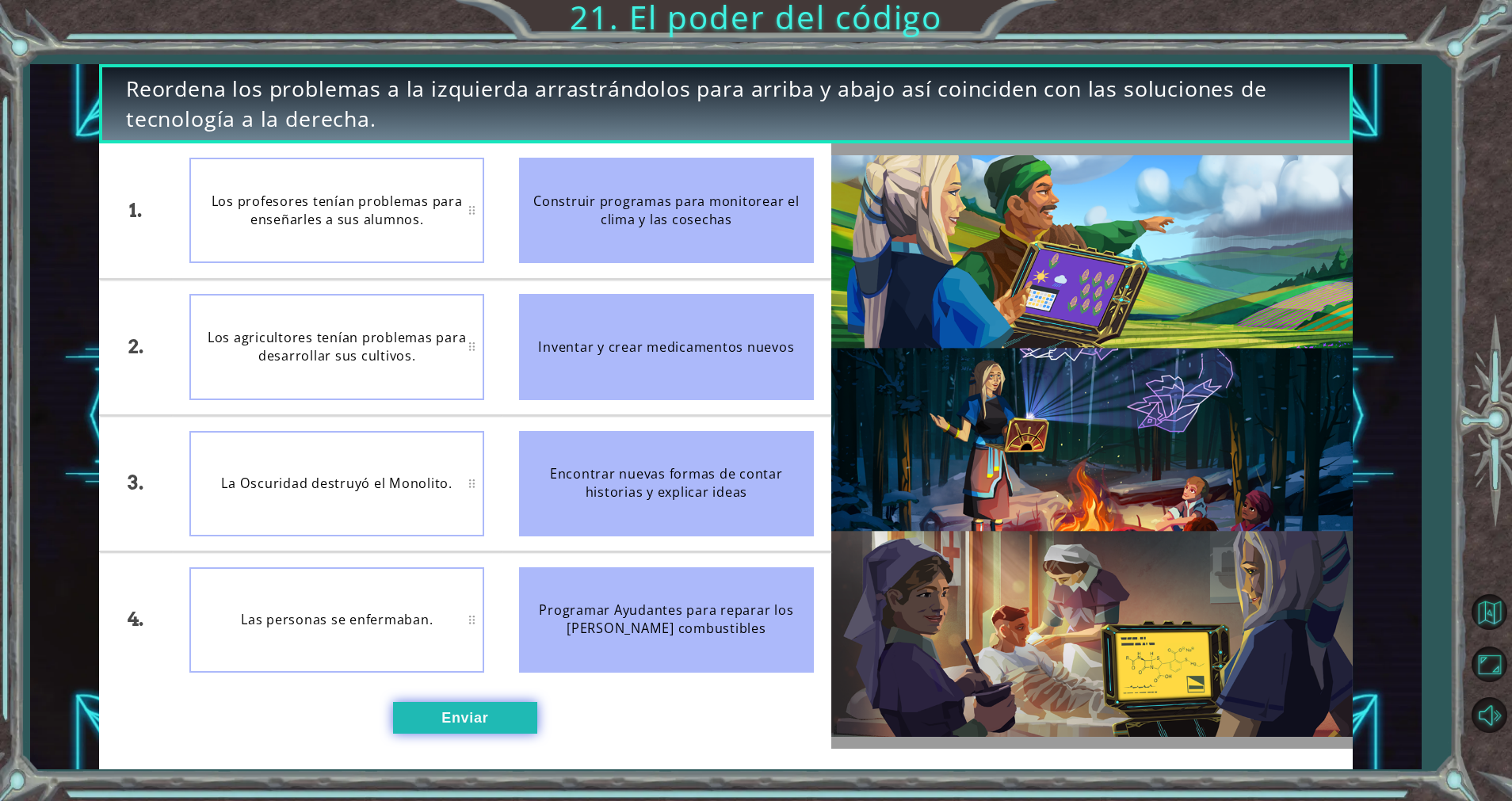
click at [489, 719] on button "Enviar" at bounding box center [465, 719] width 144 height 33
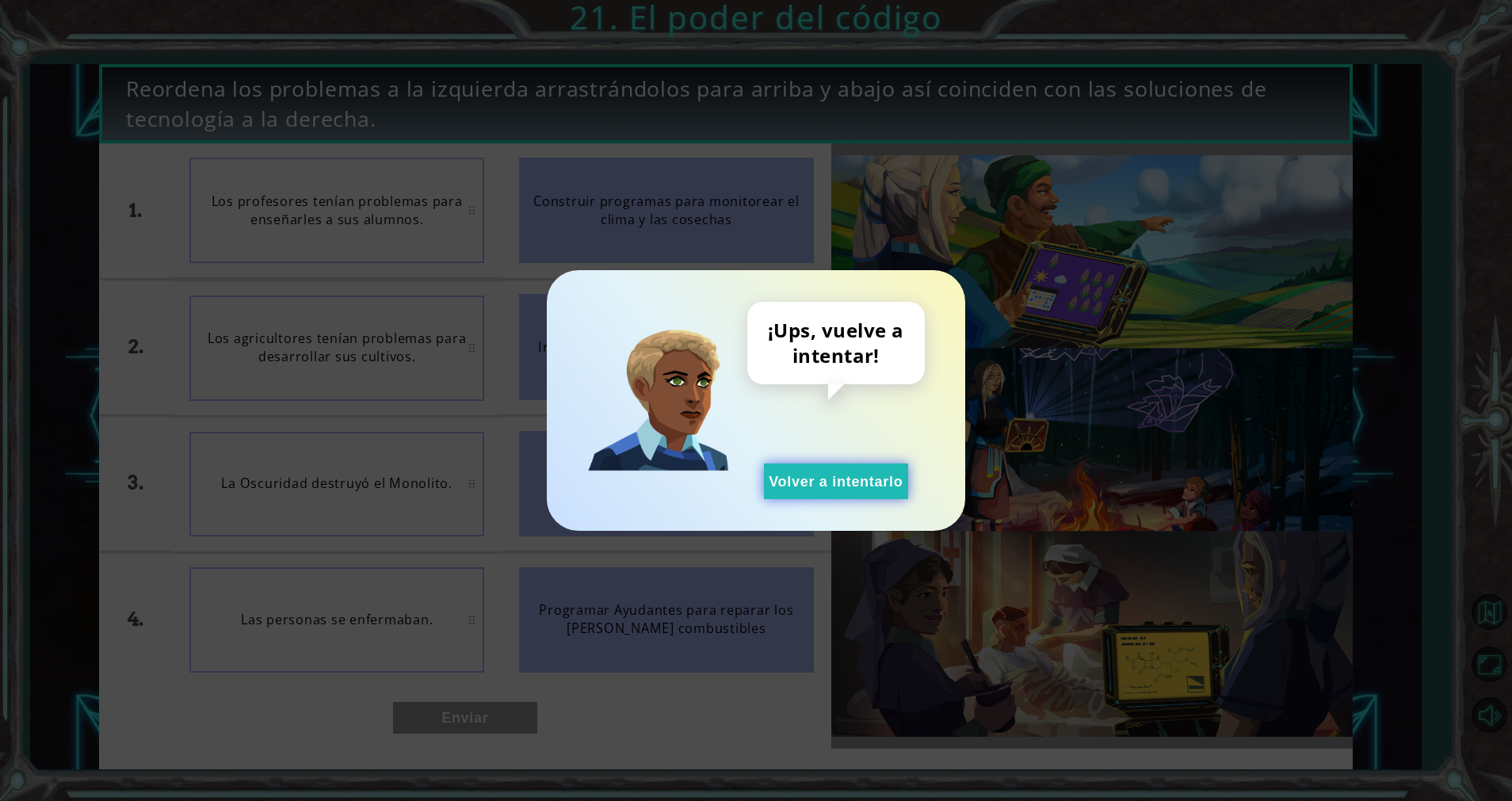
click at [794, 497] on button "Volver a intentarlo" at bounding box center [836, 481] width 144 height 35
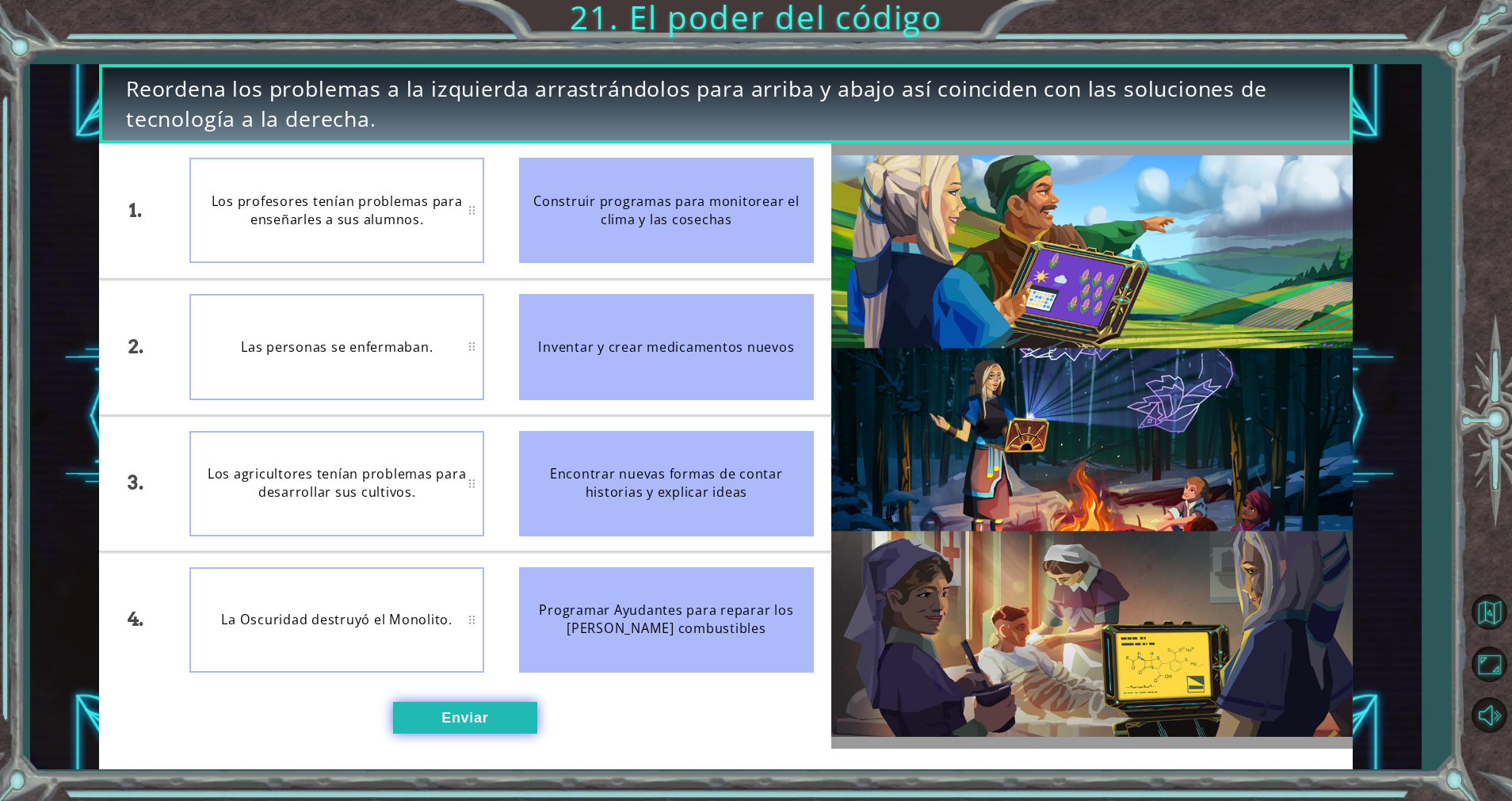
click at [484, 725] on button "Enviar" at bounding box center [465, 719] width 144 height 33
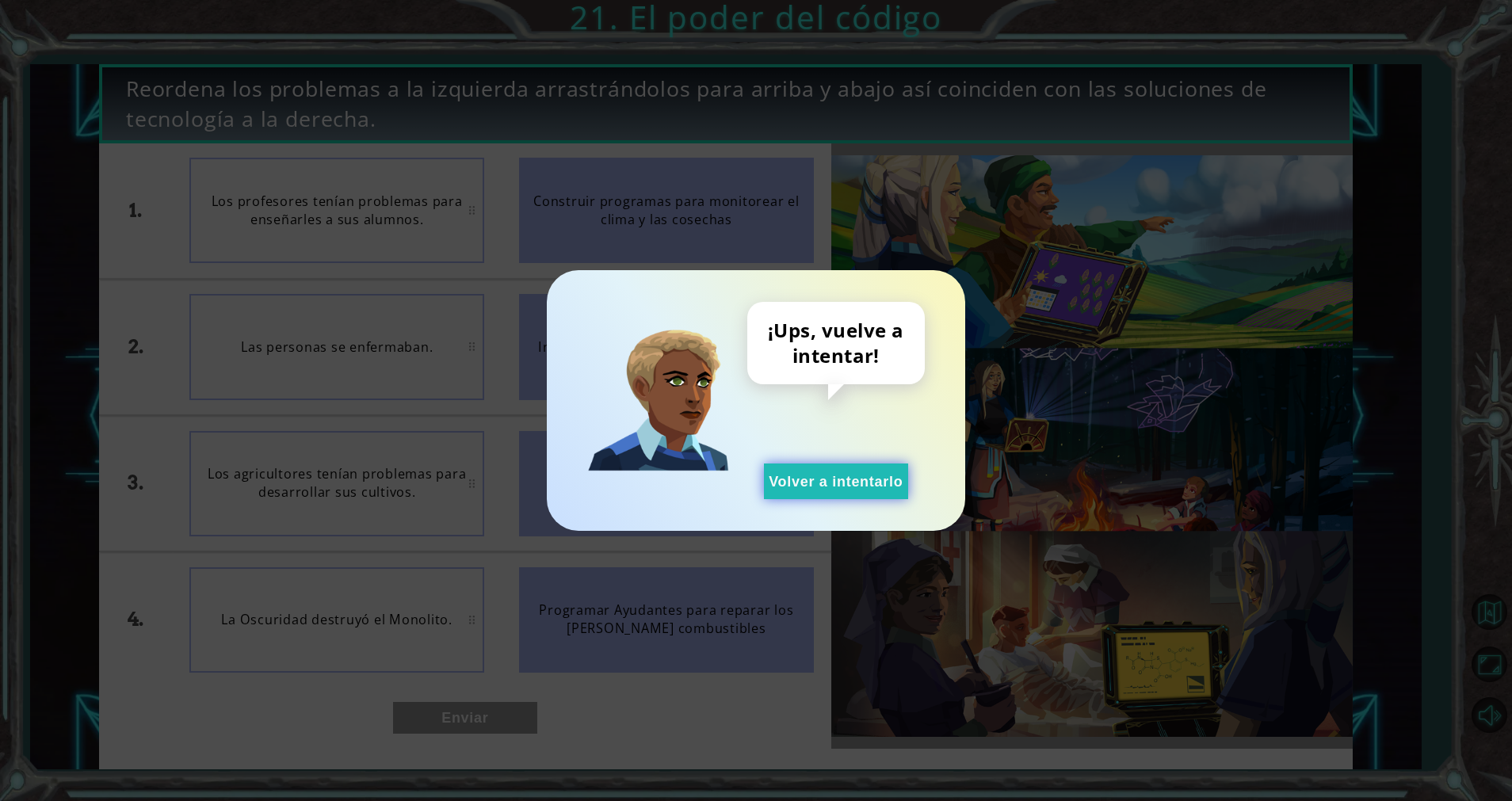
click at [819, 477] on button "Volver a intentarlo" at bounding box center [836, 481] width 144 height 35
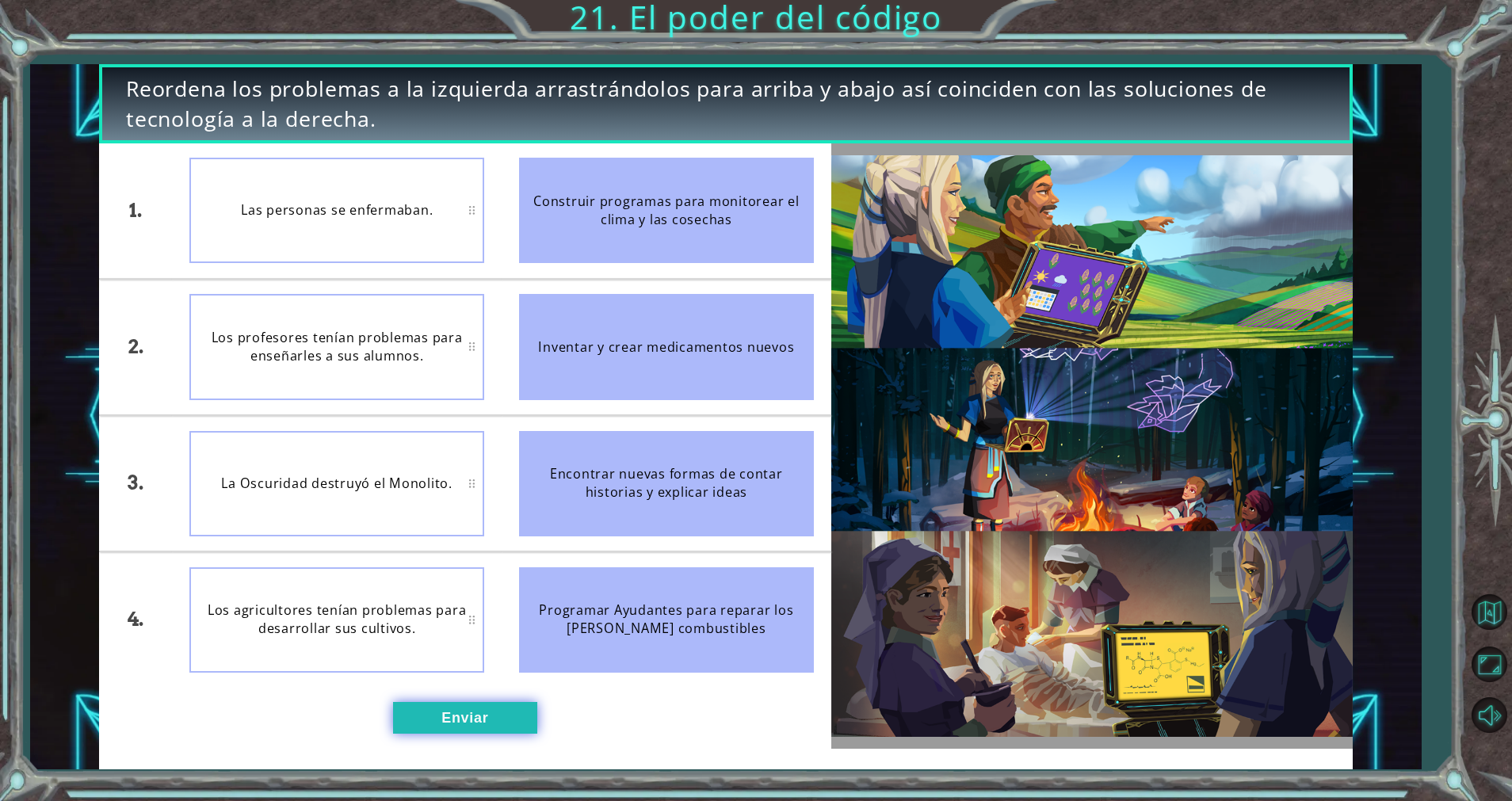
click at [467, 712] on button "Enviar" at bounding box center [465, 719] width 144 height 33
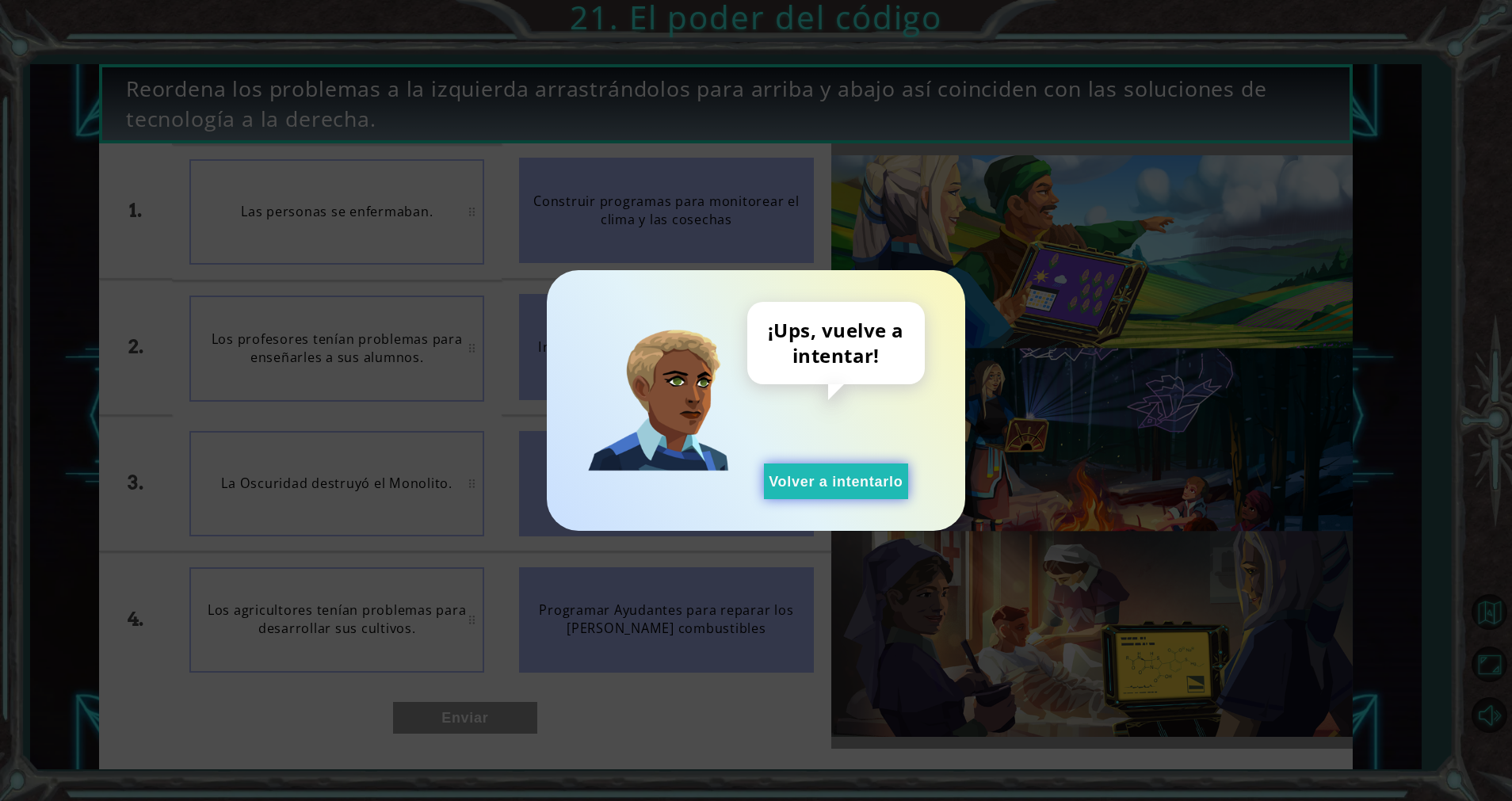
click at [800, 471] on button "Volver a intentarlo" at bounding box center [836, 481] width 144 height 35
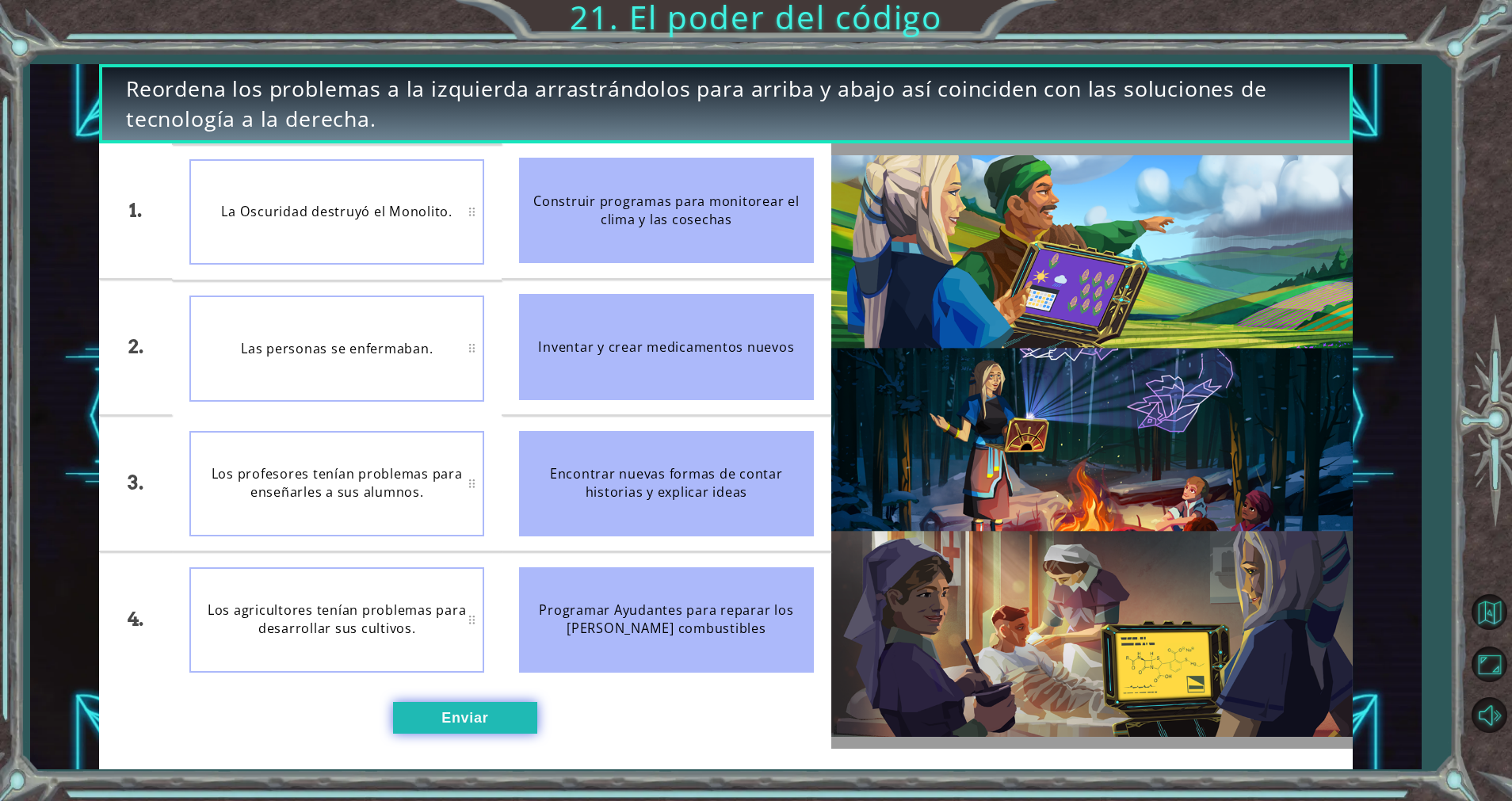
click at [468, 718] on button "Enviar" at bounding box center [465, 719] width 144 height 33
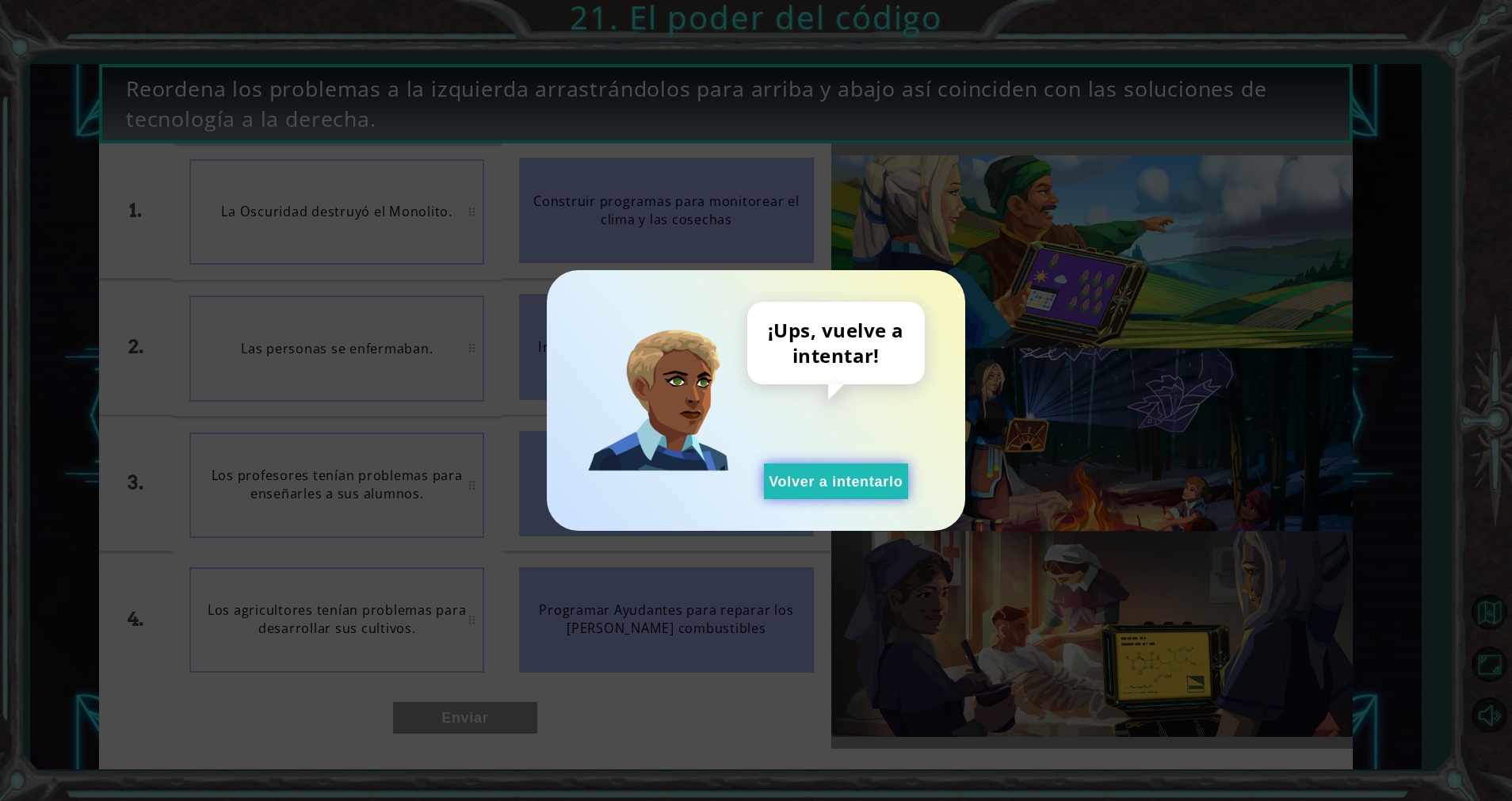
click at [815, 488] on button "Volver a intentarlo" at bounding box center [836, 481] width 144 height 35
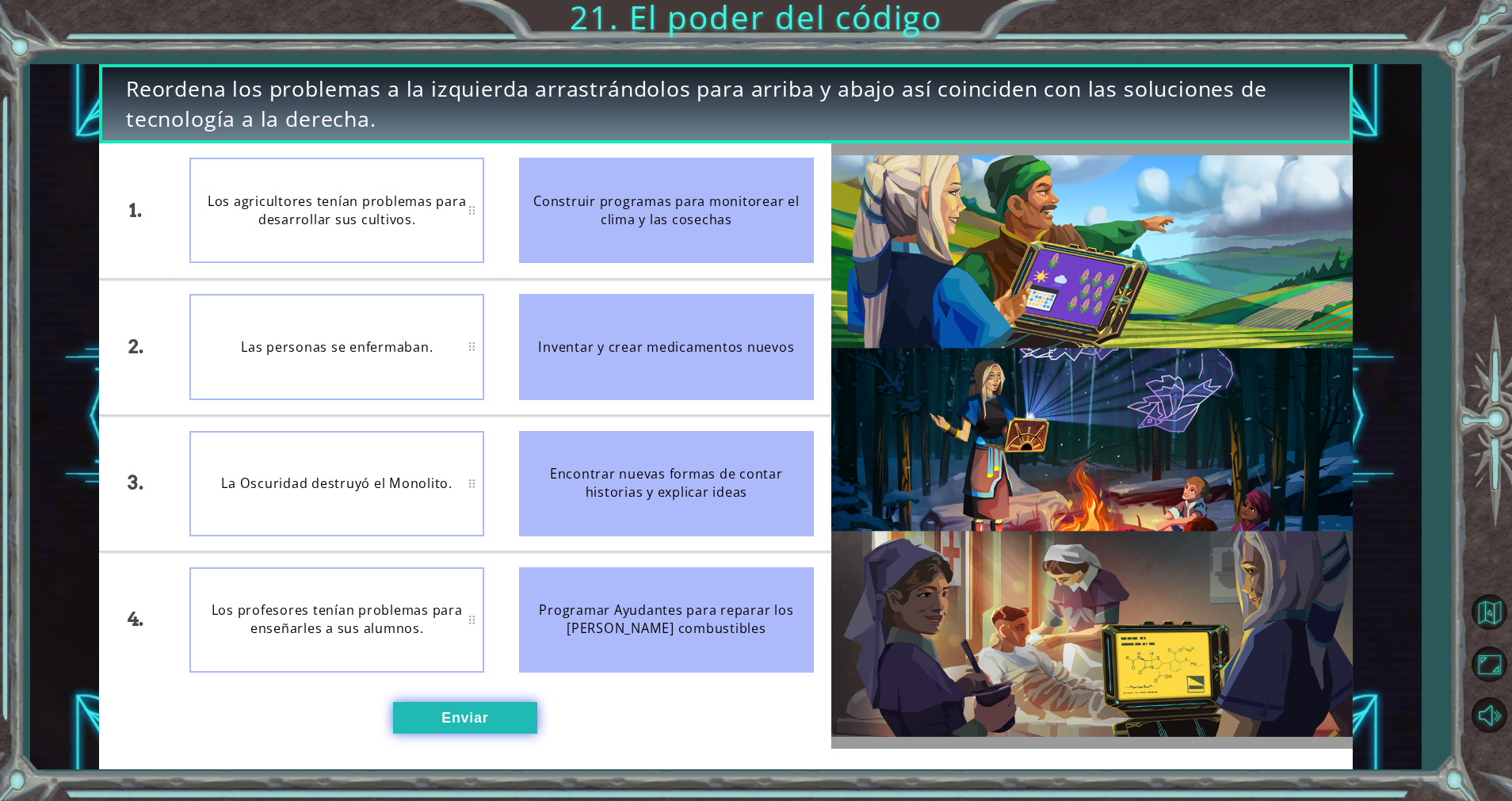
click at [463, 725] on button "Enviar" at bounding box center [465, 719] width 144 height 33
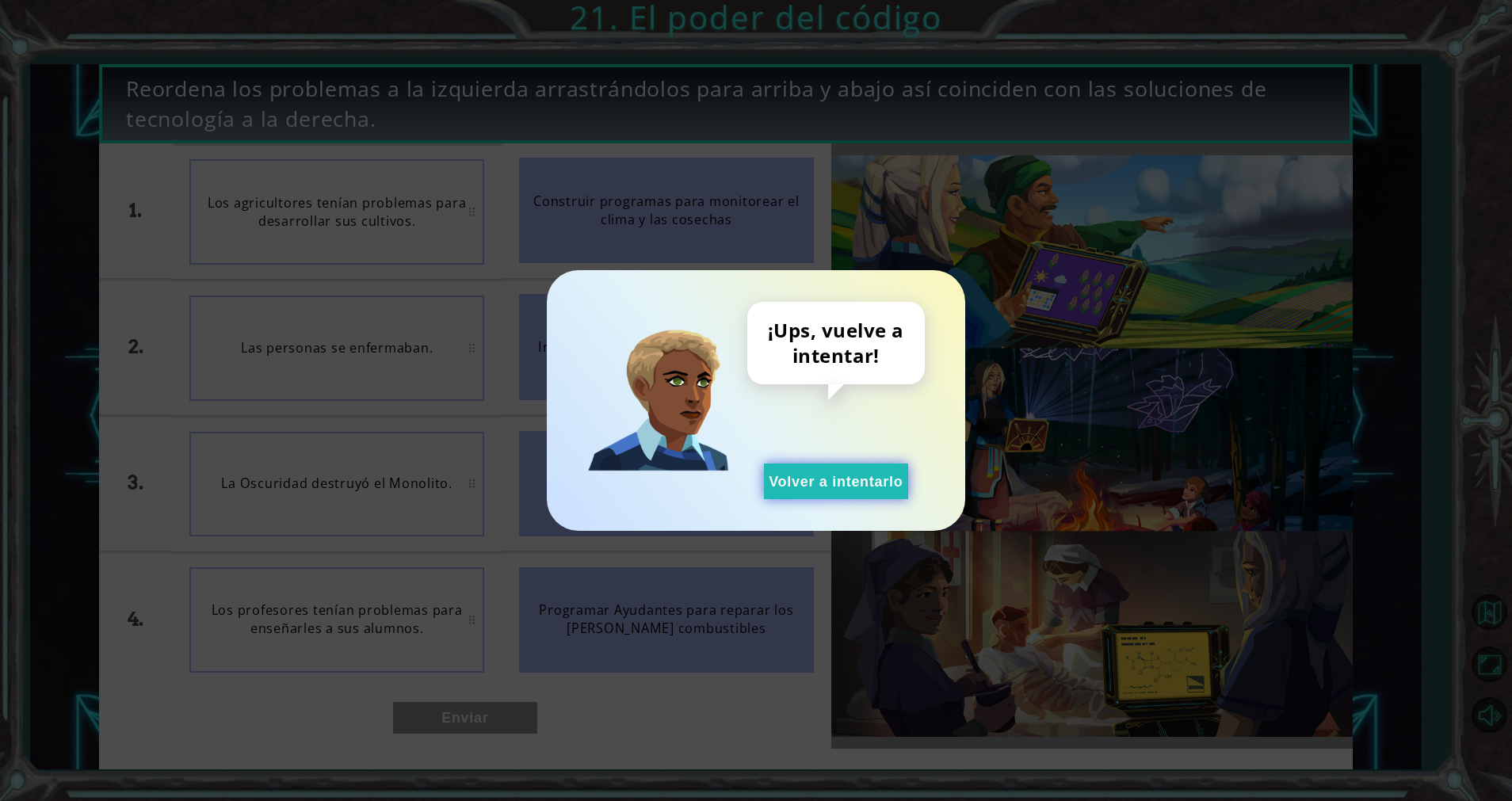
click at [881, 487] on button "Volver a intentarlo" at bounding box center [836, 481] width 144 height 35
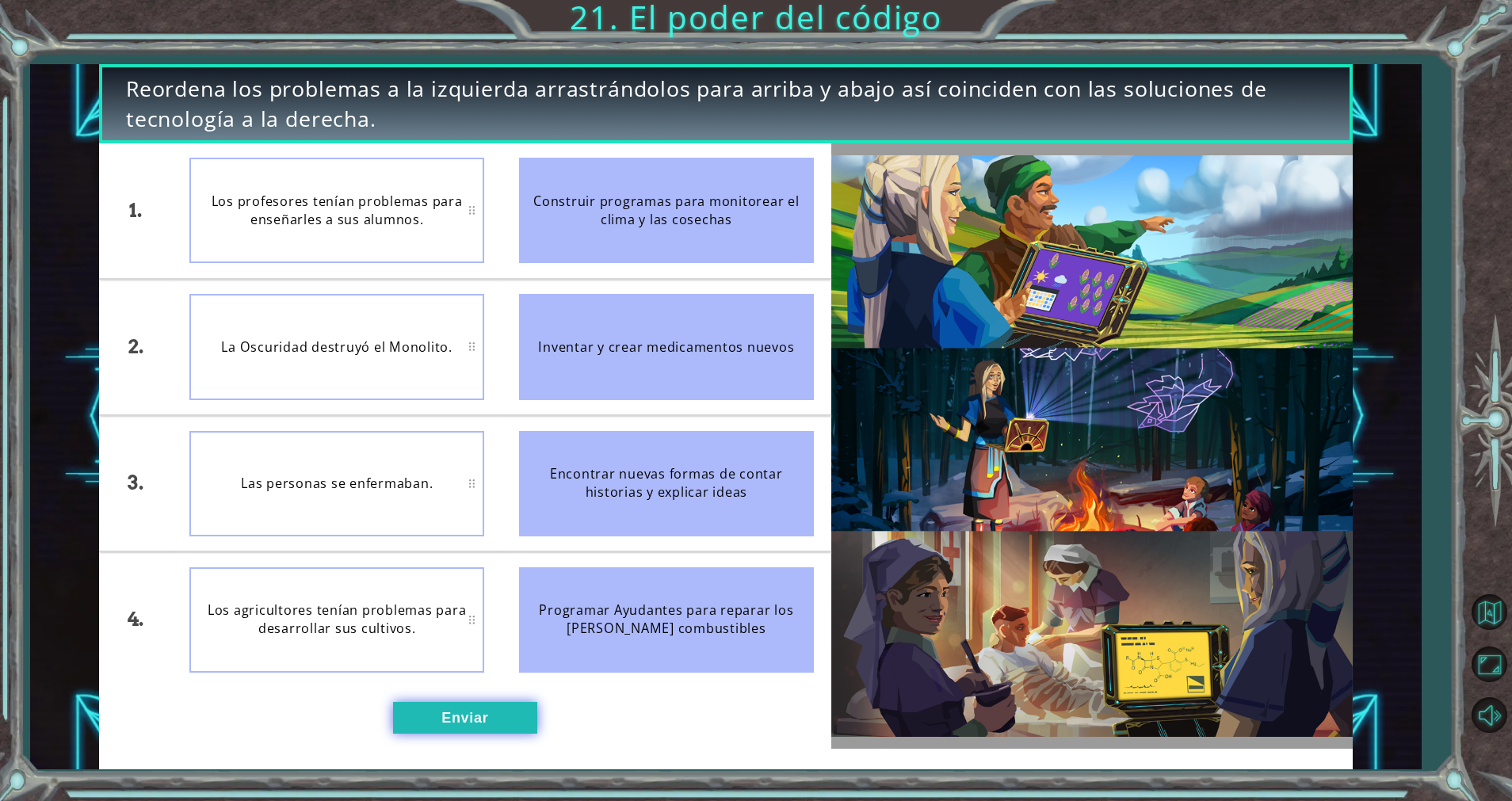
click at [484, 721] on button "Enviar" at bounding box center [465, 719] width 144 height 33
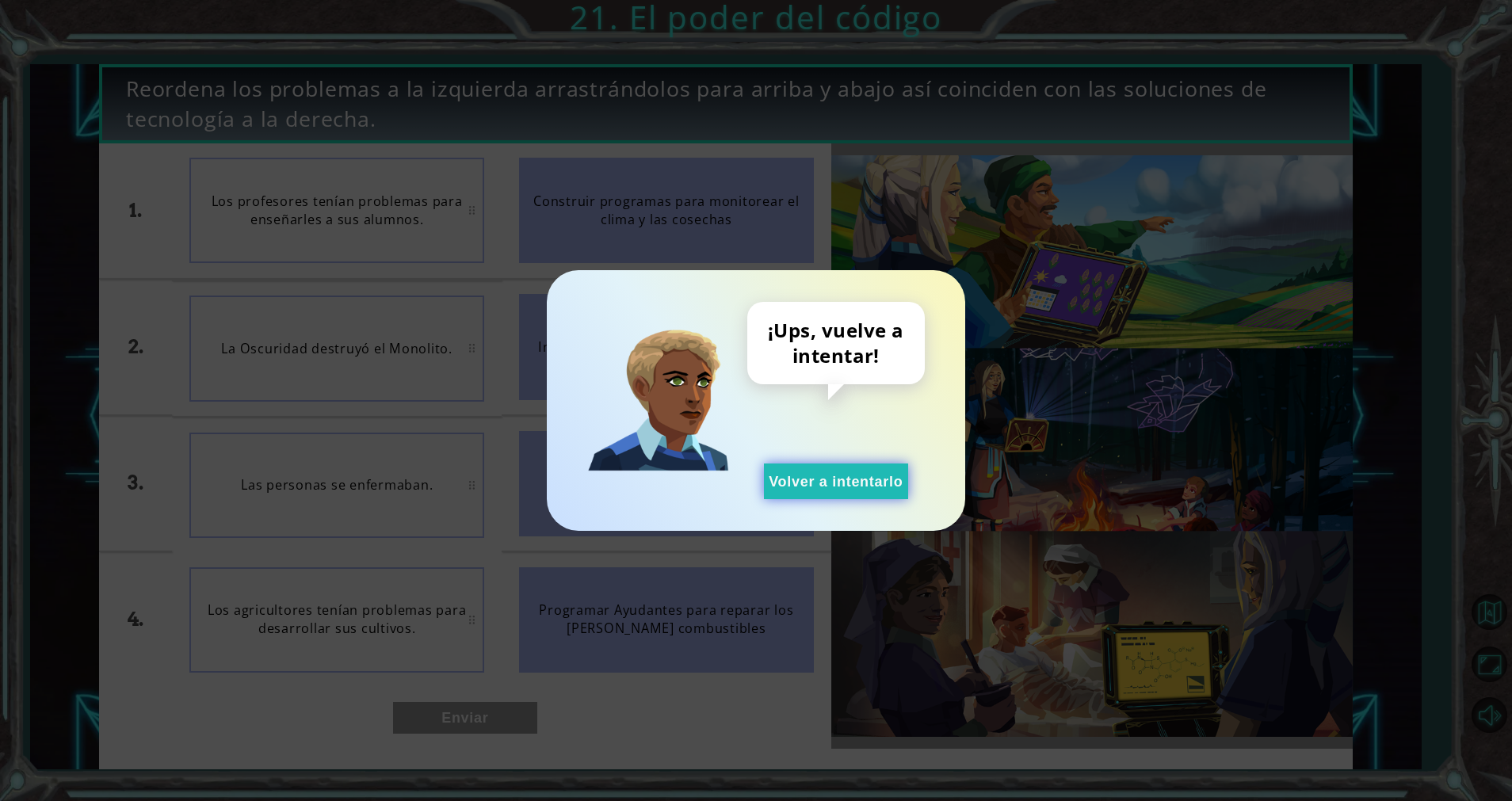
click at [846, 487] on button "Volver a intentarlo" at bounding box center [836, 481] width 144 height 35
